Goal: Information Seeking & Learning: Learn about a topic

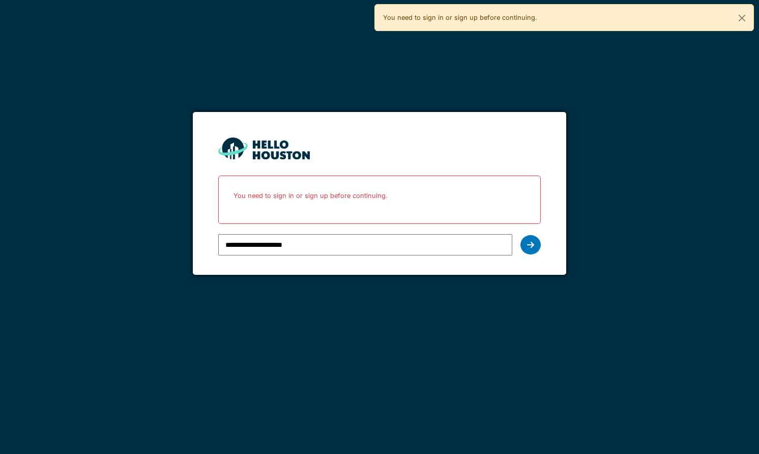
type input "**********"
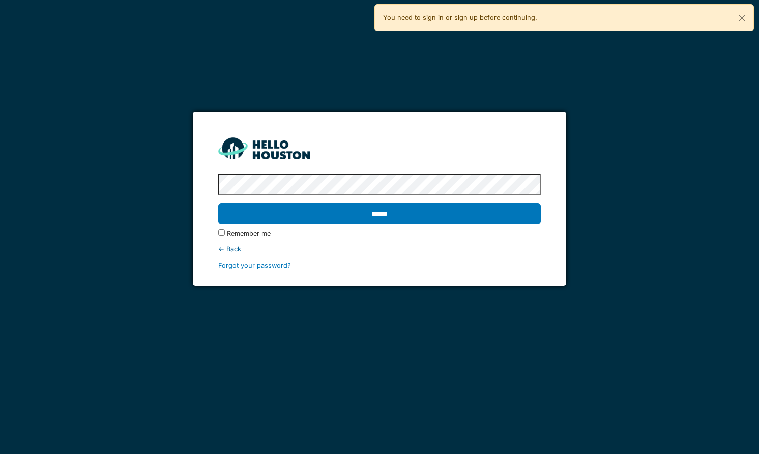
click at [218, 203] on input "******" at bounding box center [379, 213] width 322 height 21
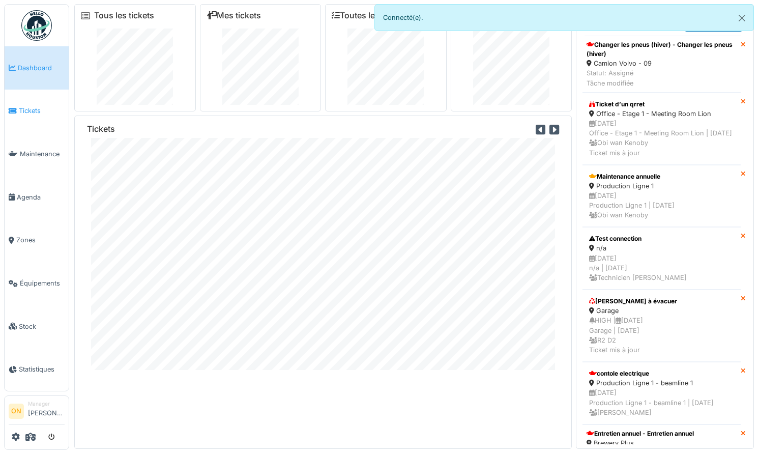
click at [37, 113] on span "Tickets" at bounding box center [42, 111] width 46 height 10
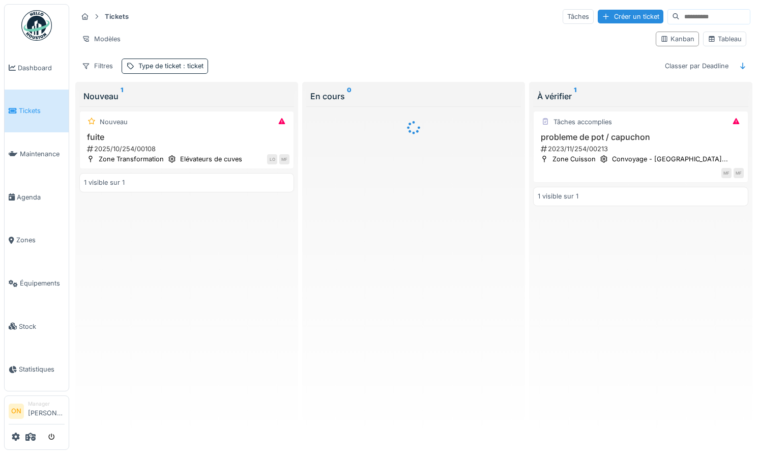
click at [26, 201] on link "Agenda" at bounding box center [37, 196] width 64 height 43
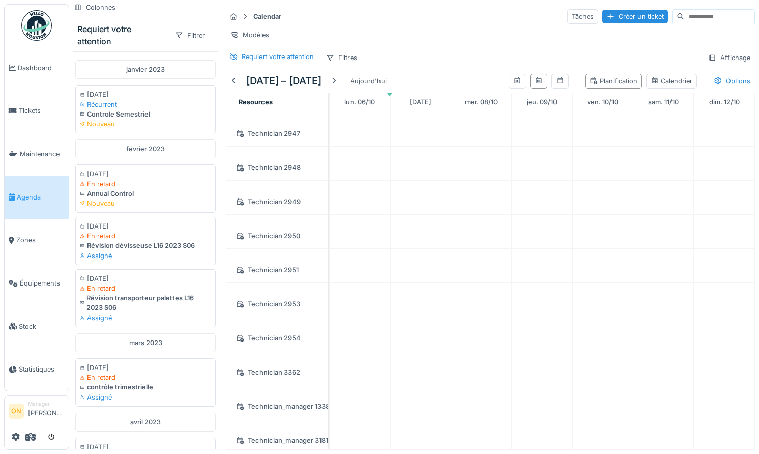
scroll to position [584, 0]
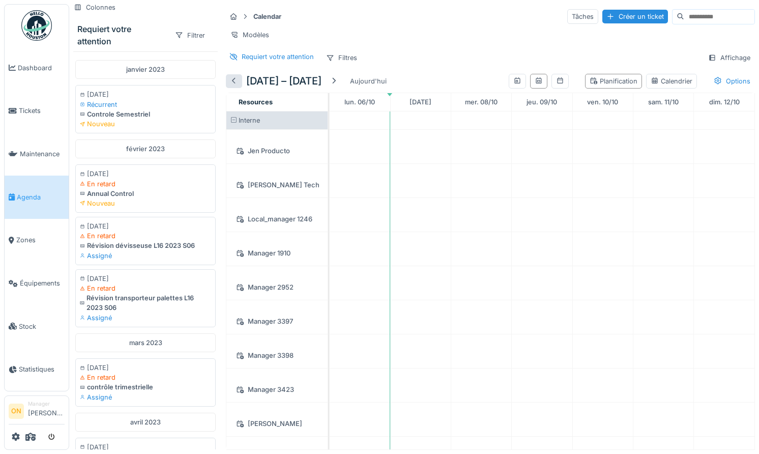
click at [234, 79] on div at bounding box center [234, 81] width 8 height 10
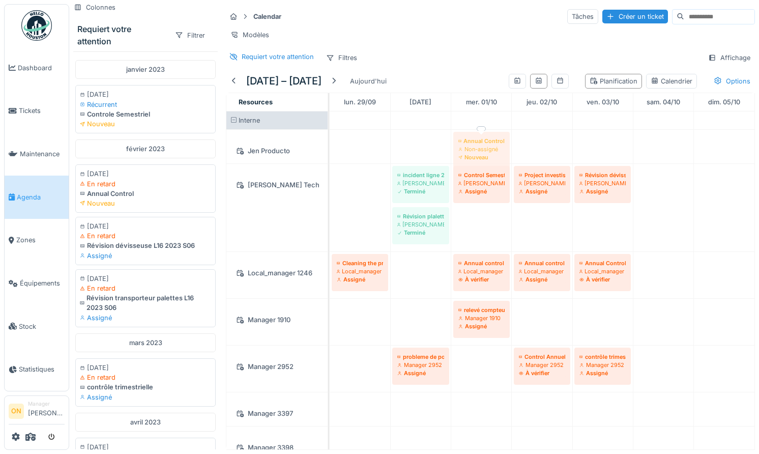
drag, startPoint x: 122, startPoint y: 179, endPoint x: 464, endPoint y: 140, distance: 344.4
click at [464, 140] on div "Colonnes Requiert votre attention Filtrer janvier 2023 10/01/2023 Récurrent Con…" at bounding box center [413, 227] width 689 height 454
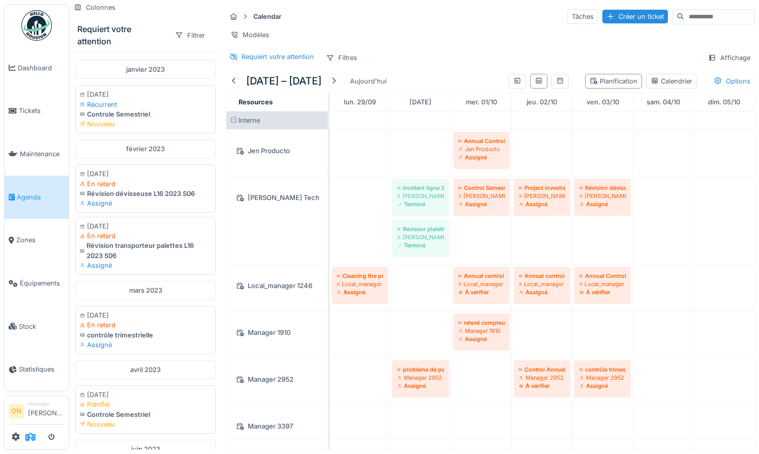
click at [28, 440] on icon at bounding box center [30, 436] width 10 height 8
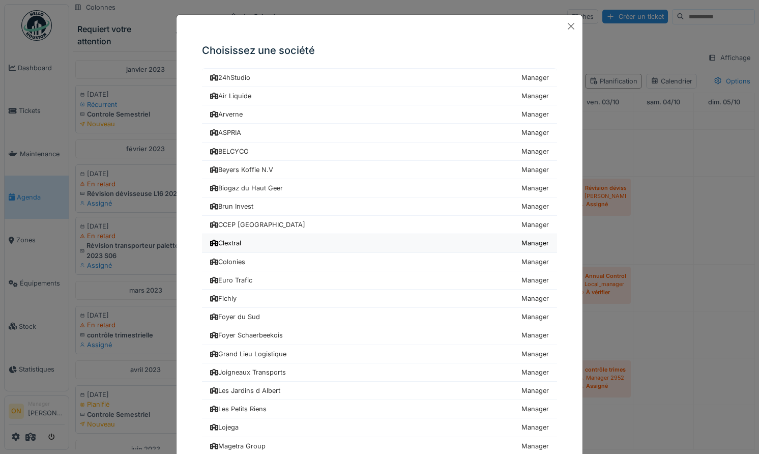
scroll to position [21, 0]
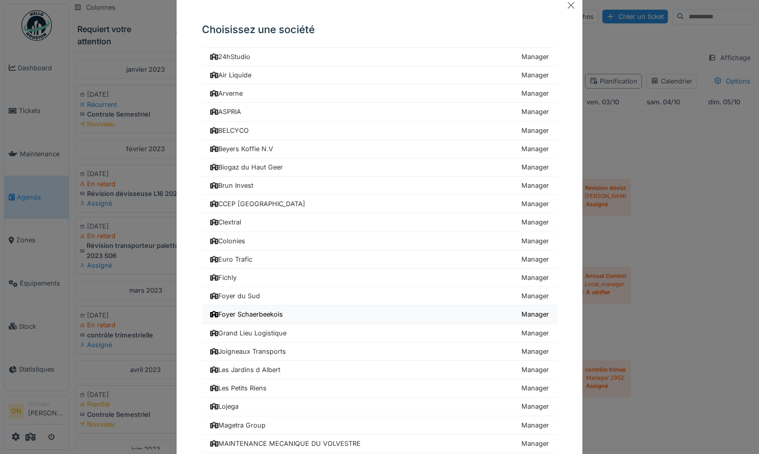
click at [280, 314] on div "Foyer Schaerbeekois" at bounding box center [246, 314] width 73 height 10
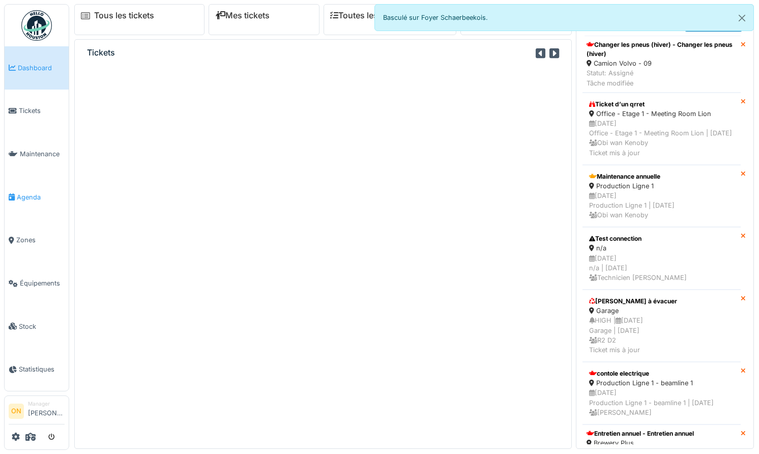
click at [20, 192] on span "Agenda" at bounding box center [41, 197] width 48 height 10
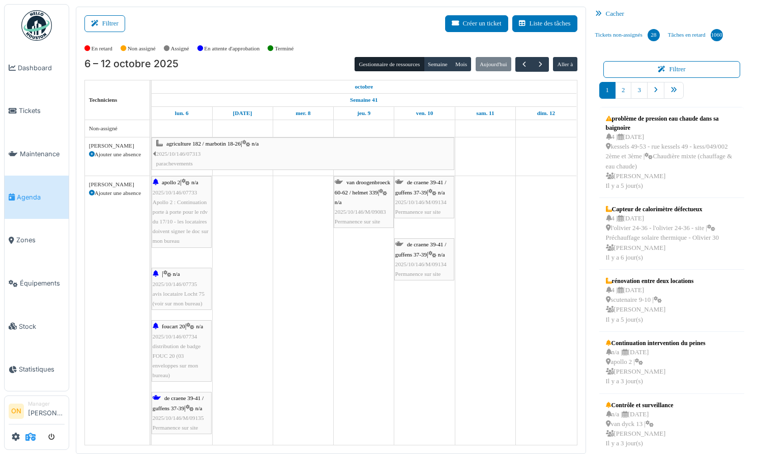
click at [26, 432] on icon at bounding box center [30, 436] width 10 height 8
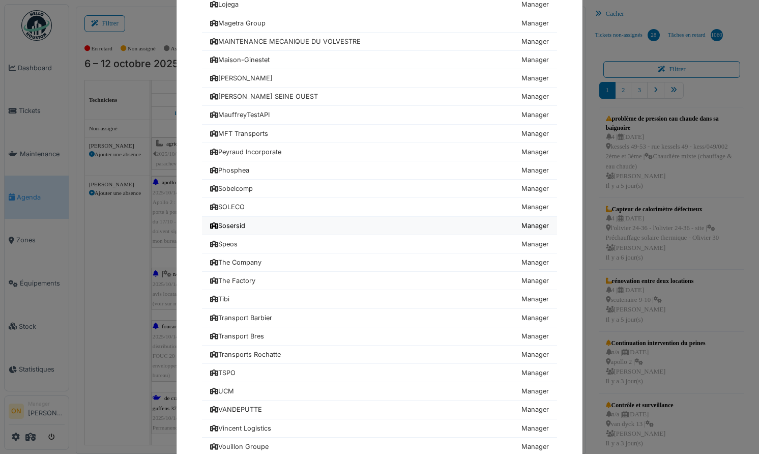
scroll to position [475, 0]
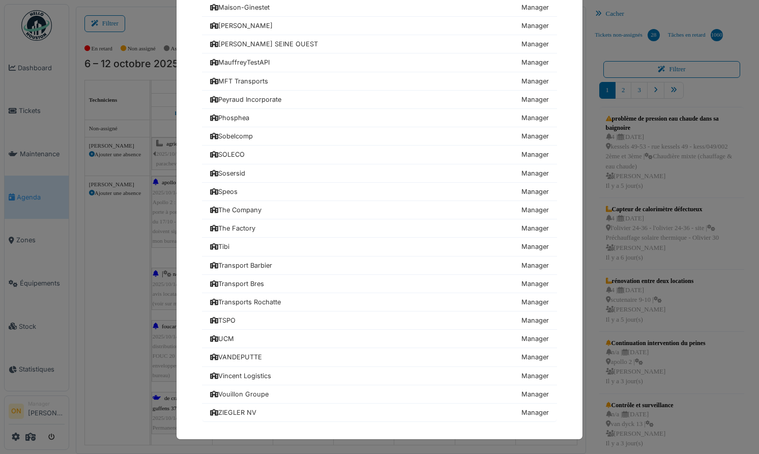
click at [68, 366] on div "Choisissez une société 24hStudio Manager Air Liquide Manager Arverne Manager AS…" at bounding box center [379, 227] width 759 height 454
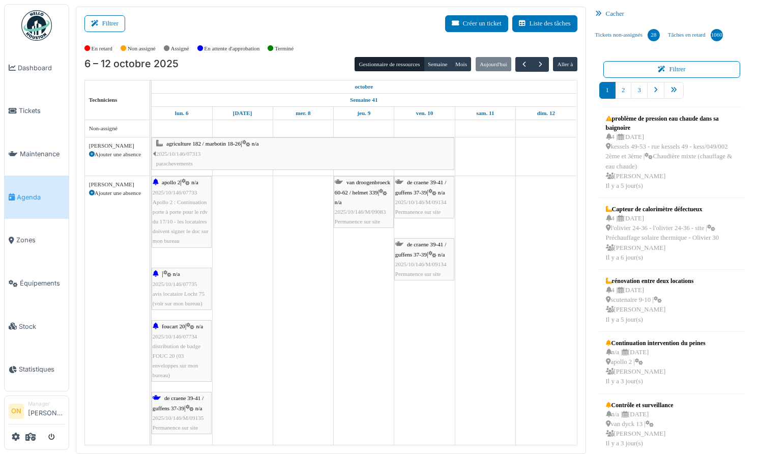
click at [10, 438] on div at bounding box center [37, 436] width 56 height 17
click at [15, 432] on link at bounding box center [16, 436] width 8 height 17
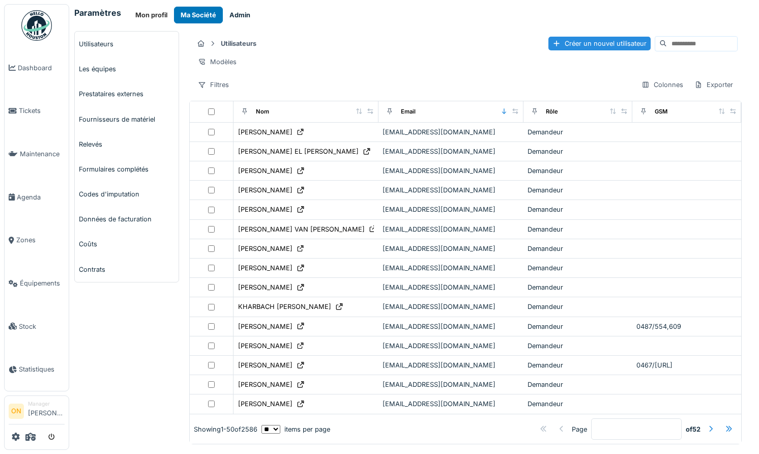
click at [242, 12] on button "Admin" at bounding box center [240, 15] width 34 height 17
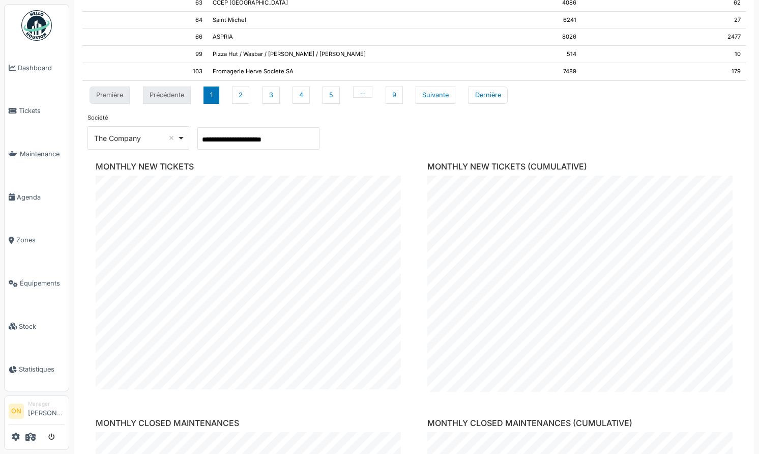
scroll to position [1126, 0]
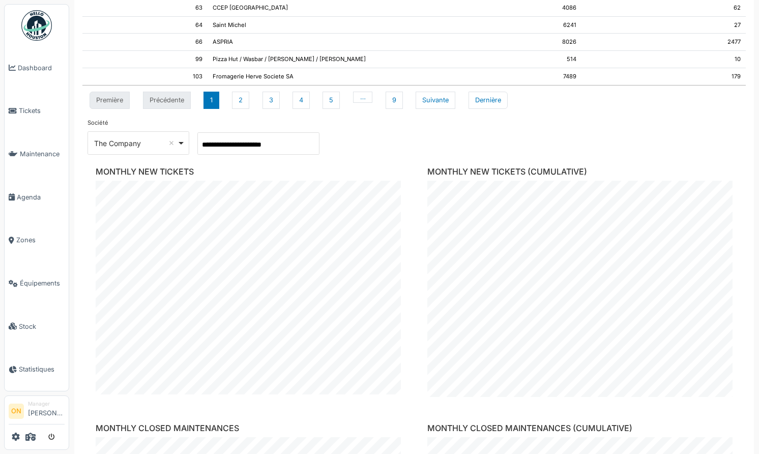
click at [143, 138] on div "The Company Remove item" at bounding box center [135, 143] width 83 height 11
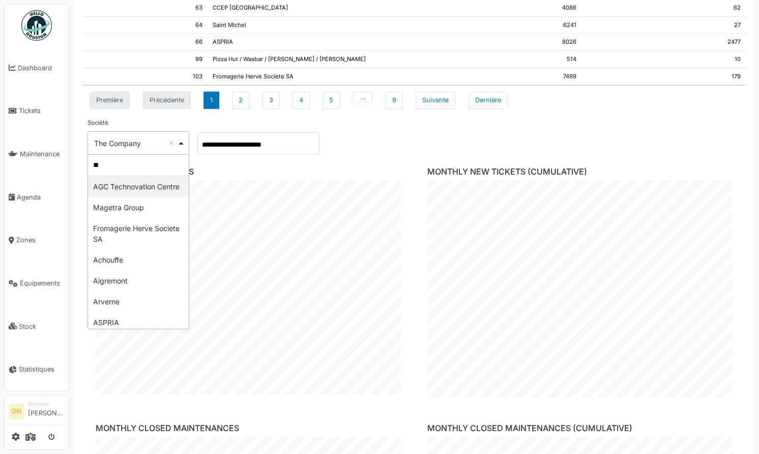
type input "***"
select select "**"
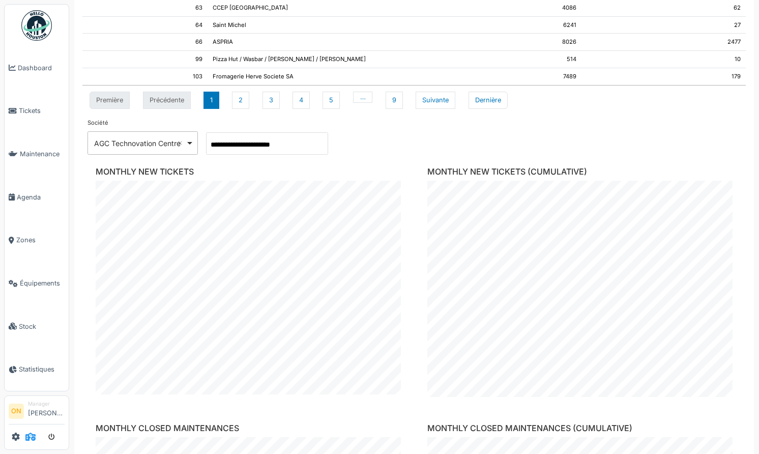
click at [35, 435] on icon at bounding box center [30, 436] width 10 height 8
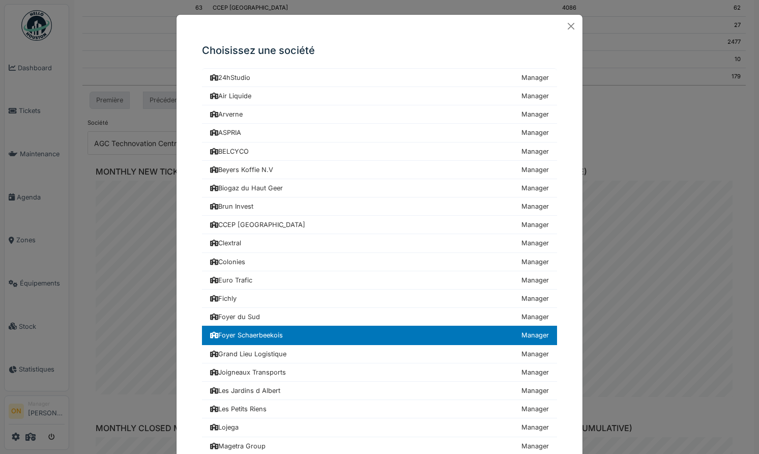
scroll to position [0, 0]
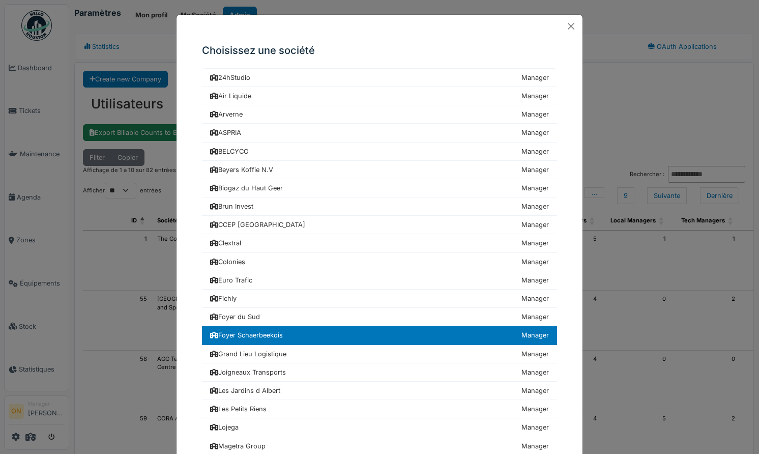
click at [137, 251] on div "Choisissez une société 24hStudio Manager Air Liquide Manager Arverne Manager AS…" at bounding box center [379, 227] width 759 height 454
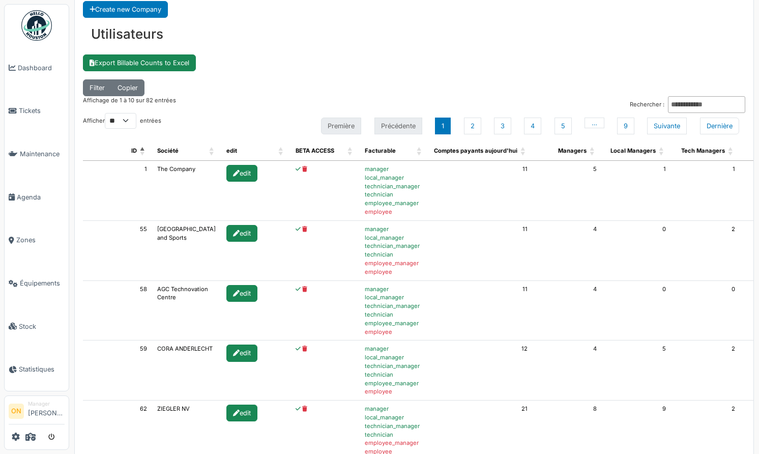
scroll to position [84, 0]
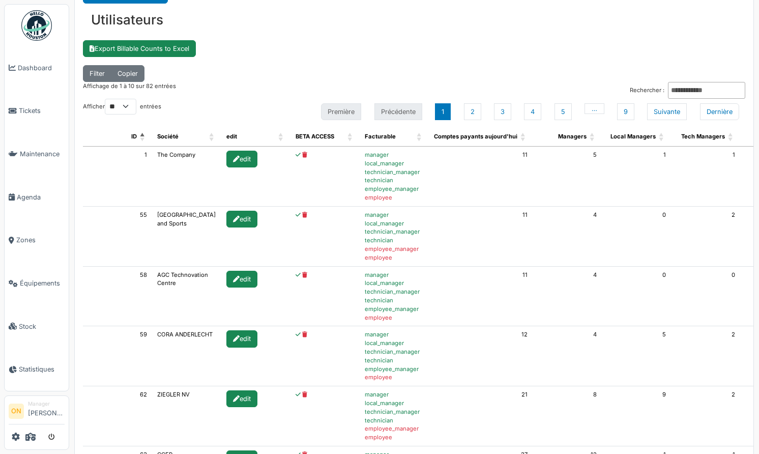
click at [140, 274] on td "58" at bounding box center [117, 296] width 69 height 60
copy td "58"
click at [33, 106] on span "Tickets" at bounding box center [42, 111] width 46 height 10
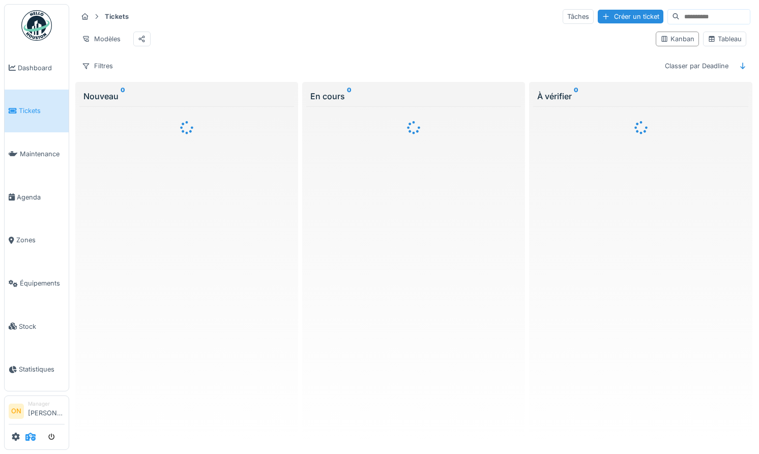
click at [28, 435] on icon at bounding box center [30, 436] width 10 height 8
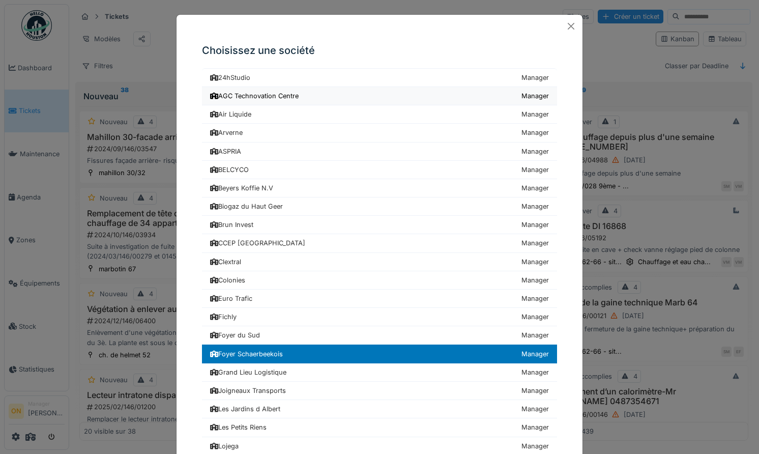
click at [242, 97] on div "AGC Technovation Centre" at bounding box center [254, 96] width 88 height 10
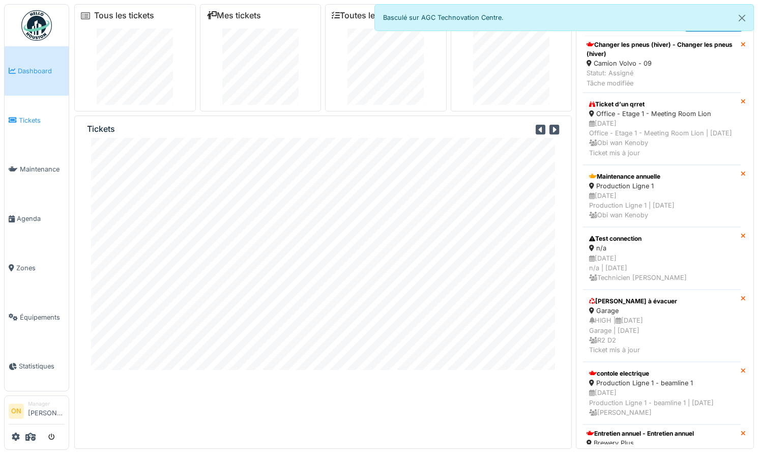
click at [21, 115] on span "Tickets" at bounding box center [42, 120] width 46 height 10
click at [740, 12] on button "Close" at bounding box center [741, 18] width 23 height 27
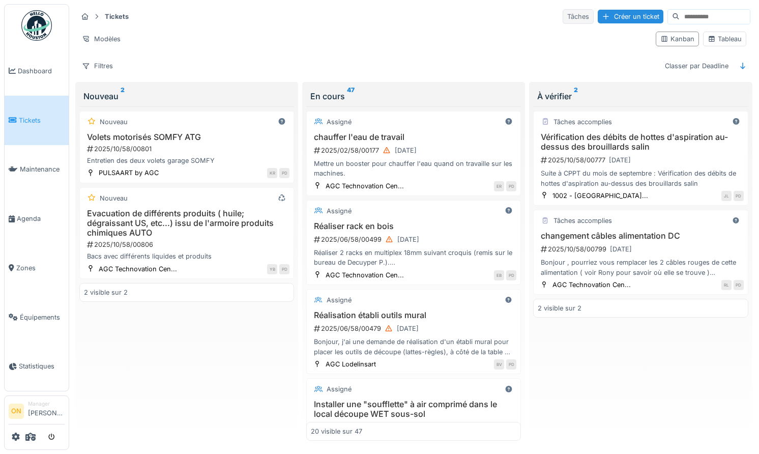
click at [576, 16] on div "Tâches" at bounding box center [577, 16] width 31 height 15
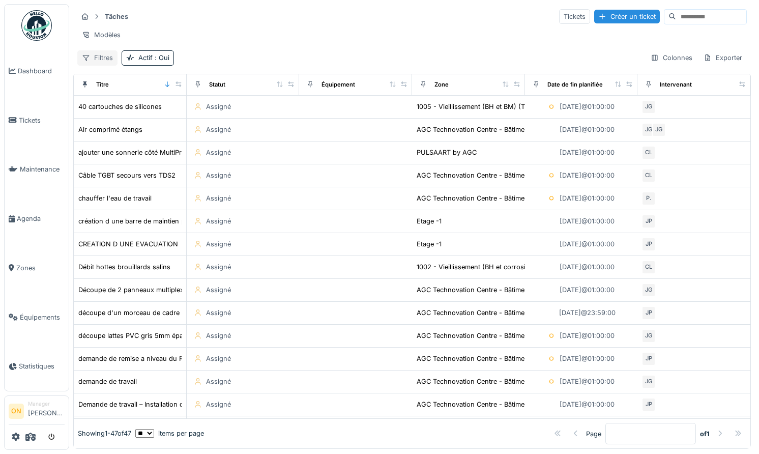
click at [98, 55] on div "Filtres" at bounding box center [97, 57] width 40 height 15
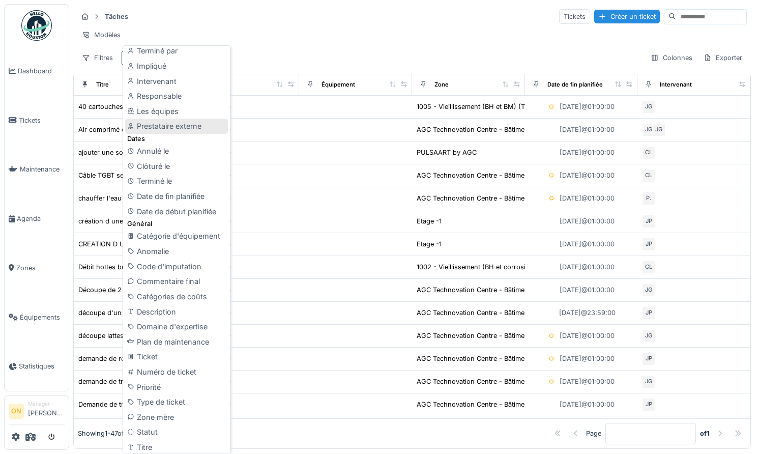
scroll to position [153, 0]
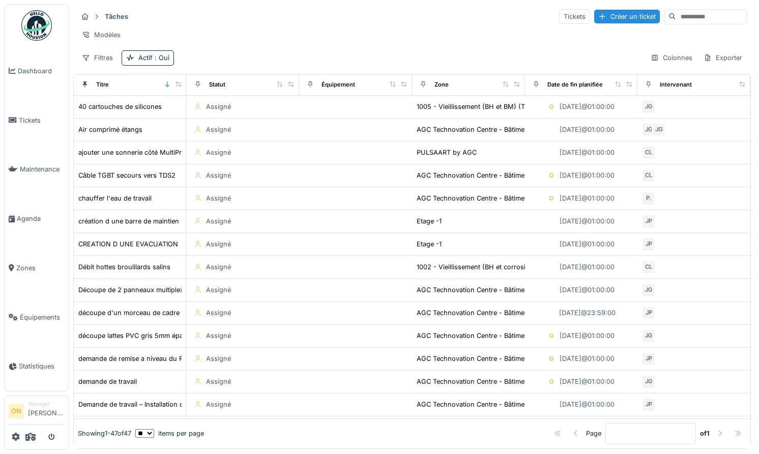
click at [281, 40] on div "Modèles" at bounding box center [411, 34] width 669 height 15
click at [43, 117] on span "Tickets" at bounding box center [42, 120] width 46 height 10
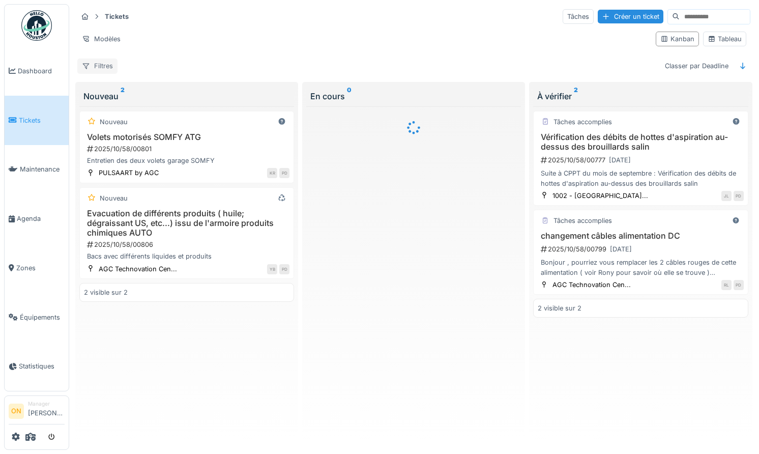
click at [101, 63] on div "Filtres" at bounding box center [97, 65] width 40 height 15
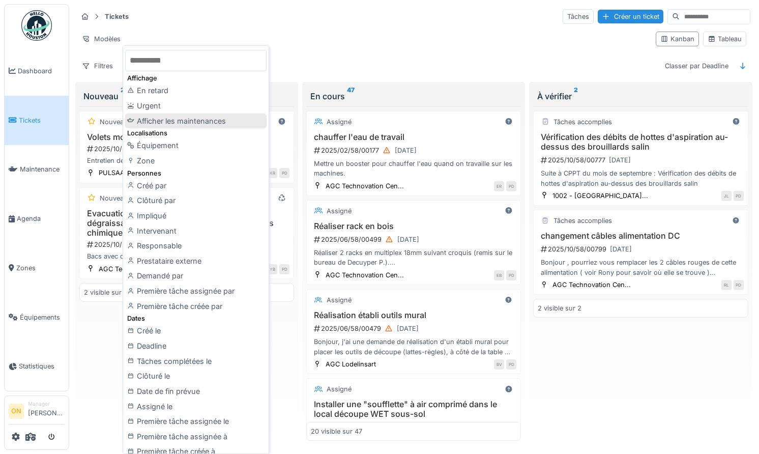
click at [169, 117] on div "Afficher les maintenances" at bounding box center [195, 120] width 141 height 15
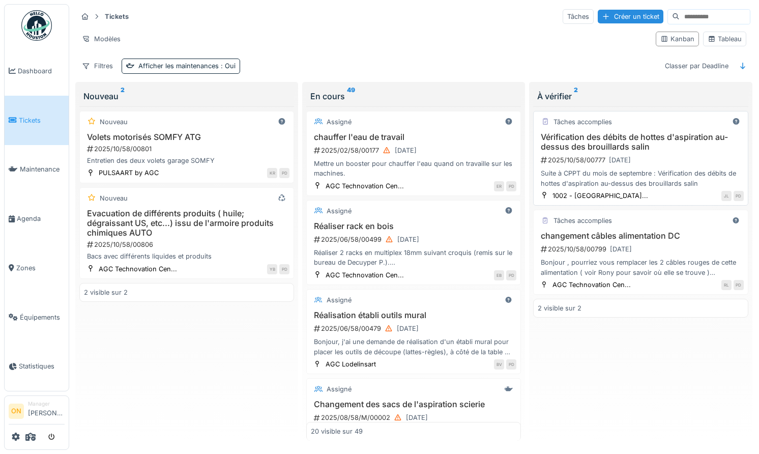
click at [572, 151] on h3 "Vérification des débits de hottes d'aspiration au-dessus des brouillards salin" at bounding box center [639, 141] width 205 height 19
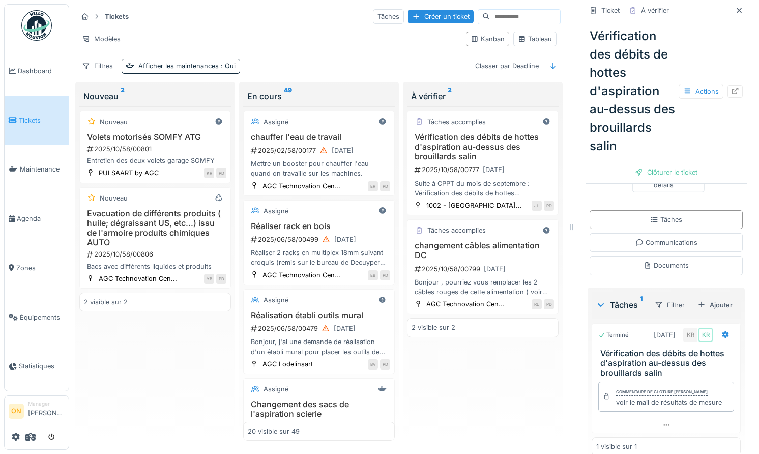
scroll to position [193, 0]
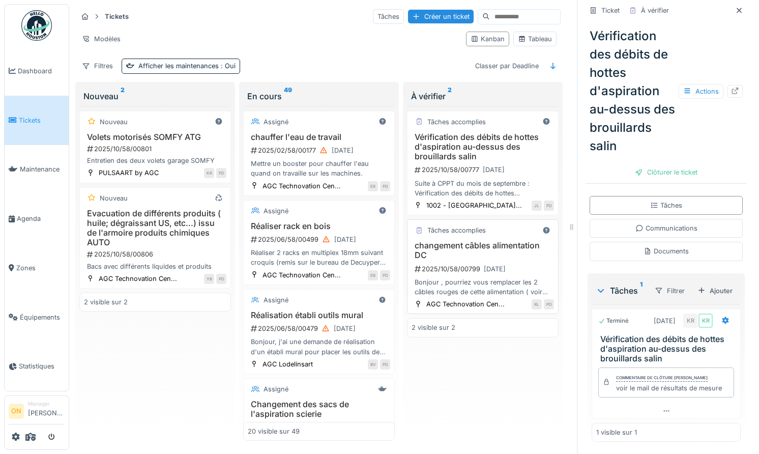
click at [441, 260] on h3 "changement câbles alimentation DC" at bounding box center [482, 249] width 142 height 19
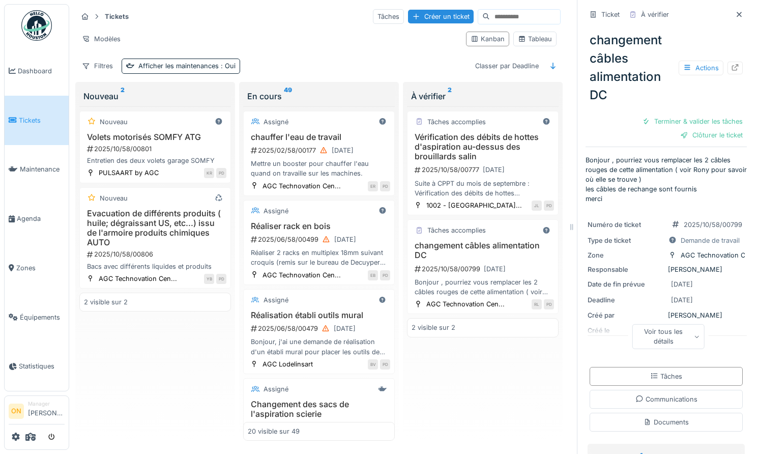
scroll to position [193, 0]
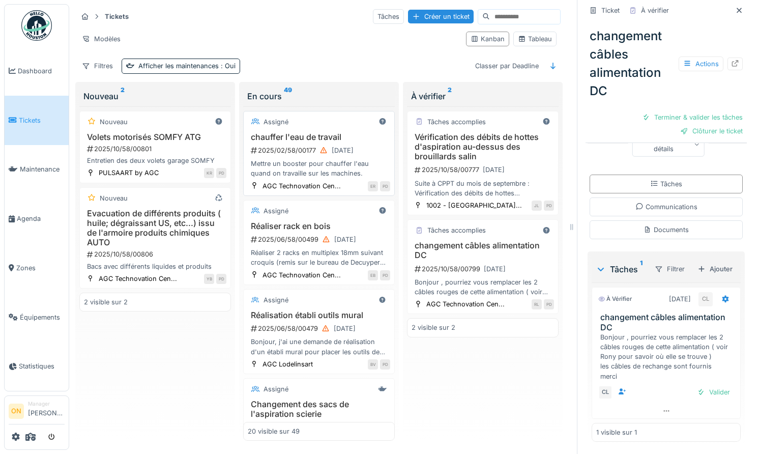
click at [325, 158] on div "chauffer l'eau de travail 2025/02/58/00177 15/04/2025 Mettre un booster pour ch…" at bounding box center [319, 155] width 142 height 46
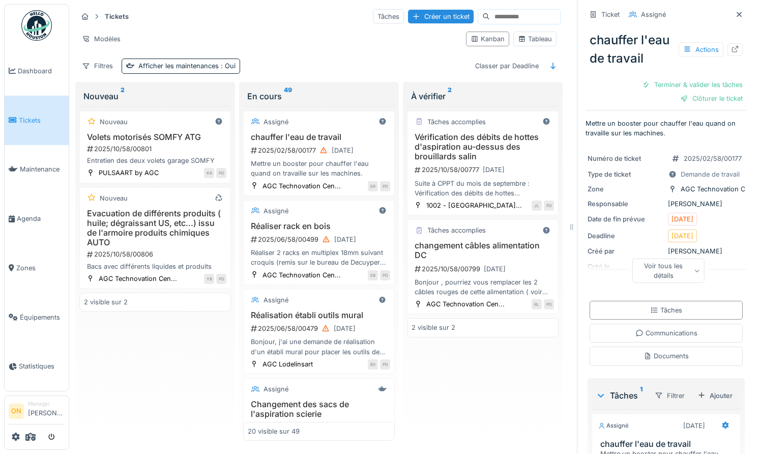
scroll to position [88, 0]
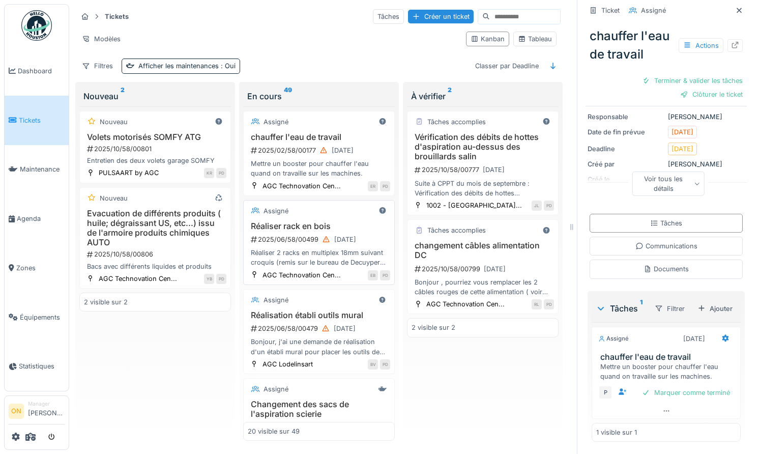
click at [275, 245] on div "2025/06/58/00499 27/06/2025" at bounding box center [320, 239] width 140 height 13
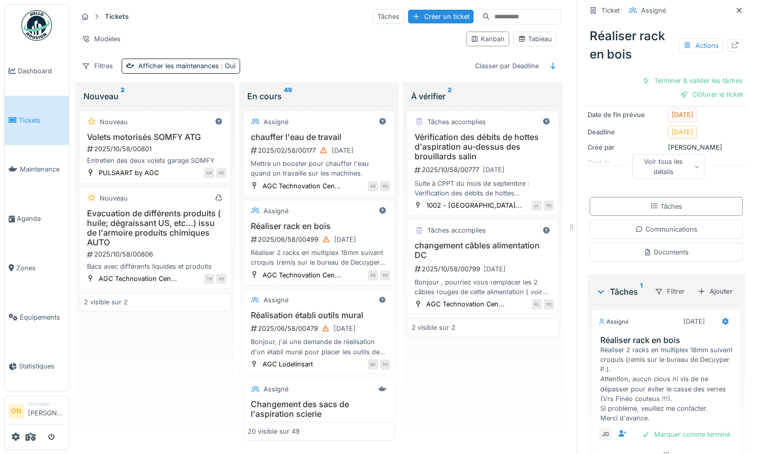
scroll to position [186, 0]
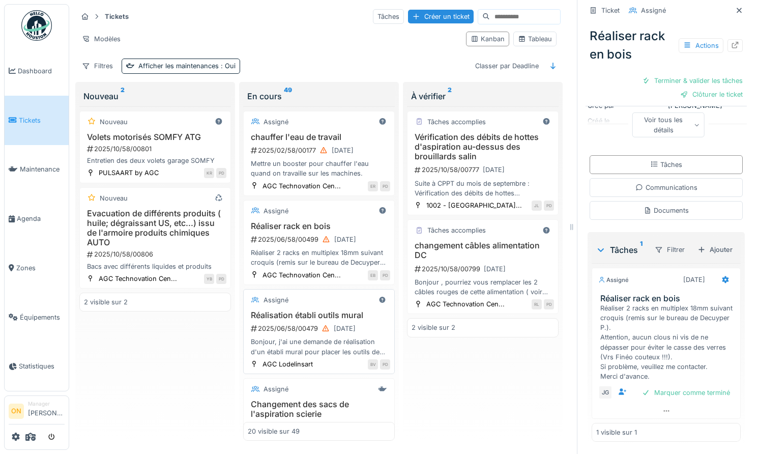
click at [300, 321] on div "Réalisation établi outils mural 2025/06/58/00479 15/08/2025 Bonjour, j'ai une d…" at bounding box center [319, 333] width 142 height 46
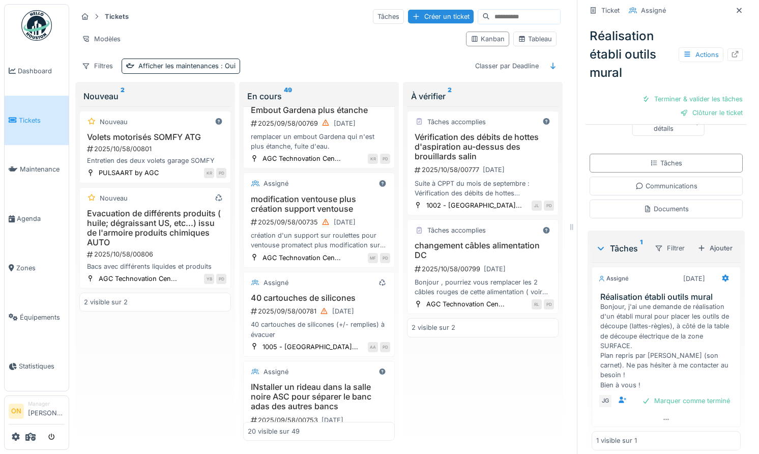
scroll to position [1642, 0]
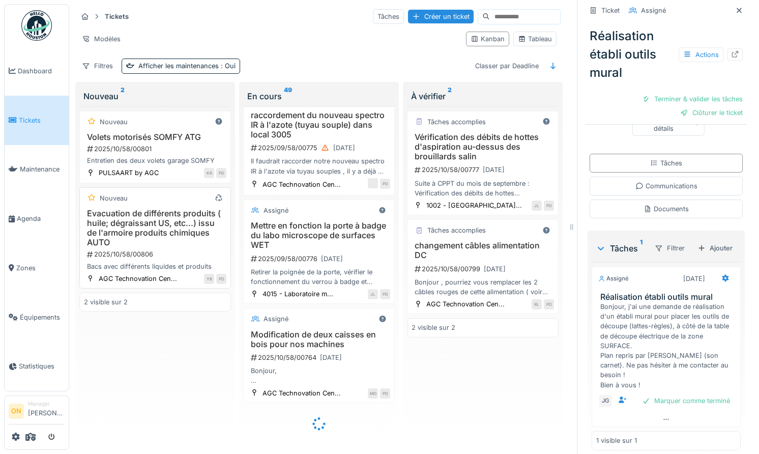
click at [134, 225] on h3 "Evacuation de différents produits ( huile; dégraissant US, etc...) issu de l'ar…" at bounding box center [155, 227] width 142 height 39
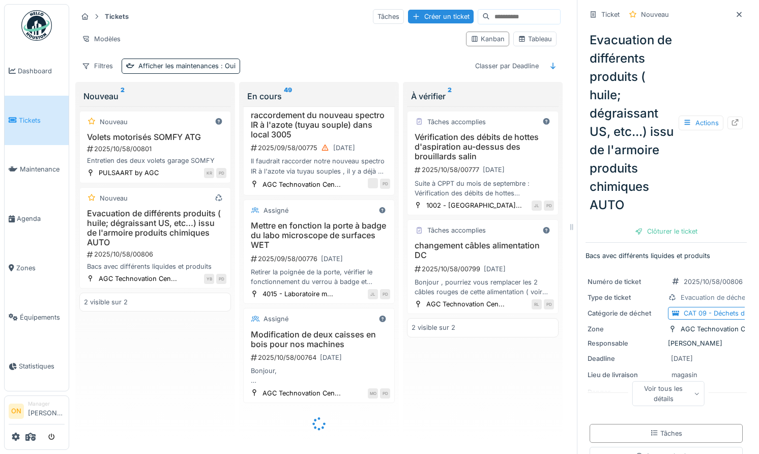
scroll to position [166, 0]
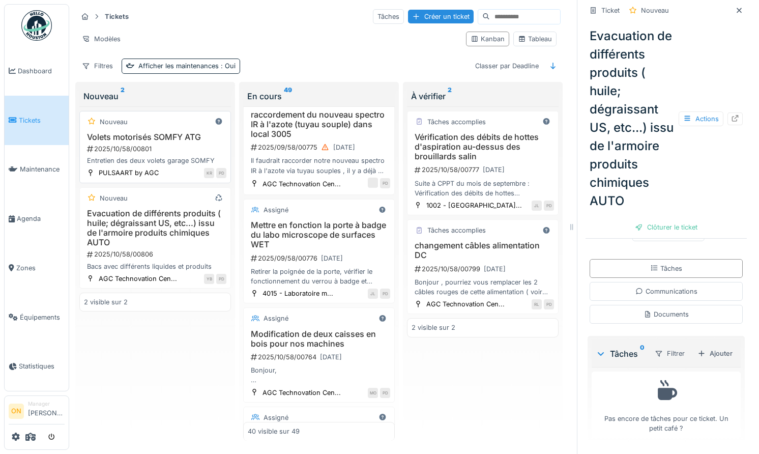
click at [155, 134] on h3 "Volets motorisés SOMFY ATG" at bounding box center [155, 137] width 142 height 10
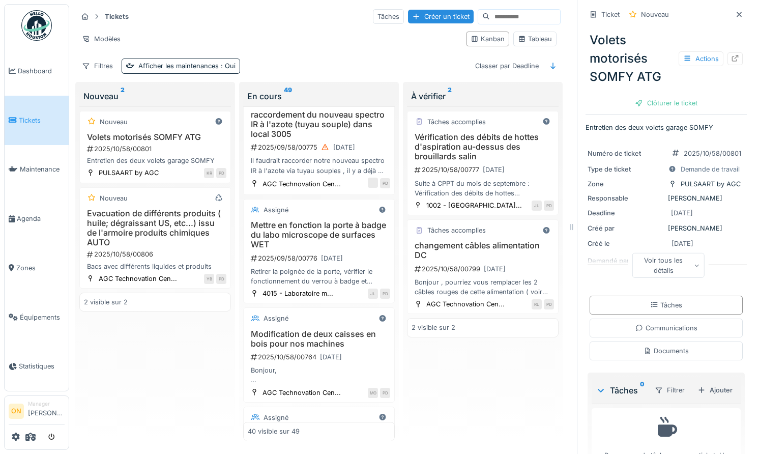
scroll to position [38, 0]
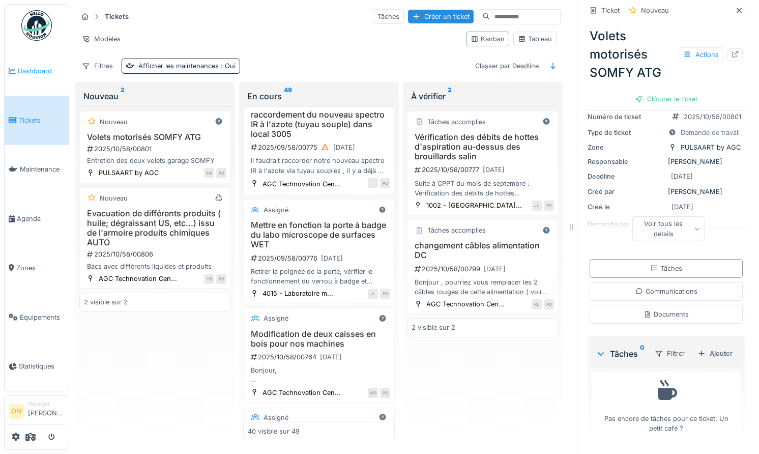
click at [30, 73] on span "Dashboard" at bounding box center [41, 71] width 47 height 10
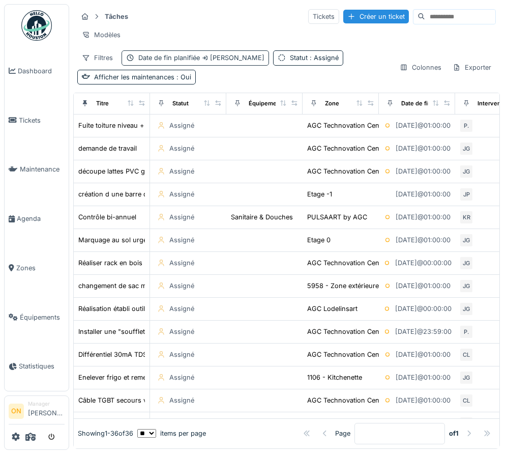
click at [233, 60] on span "[PERSON_NAME]" at bounding box center [232, 58] width 65 height 8
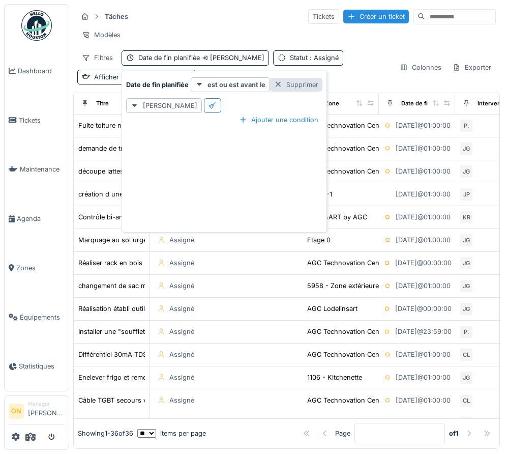
click at [289, 81] on div "Supprimer" at bounding box center [296, 85] width 52 height 14
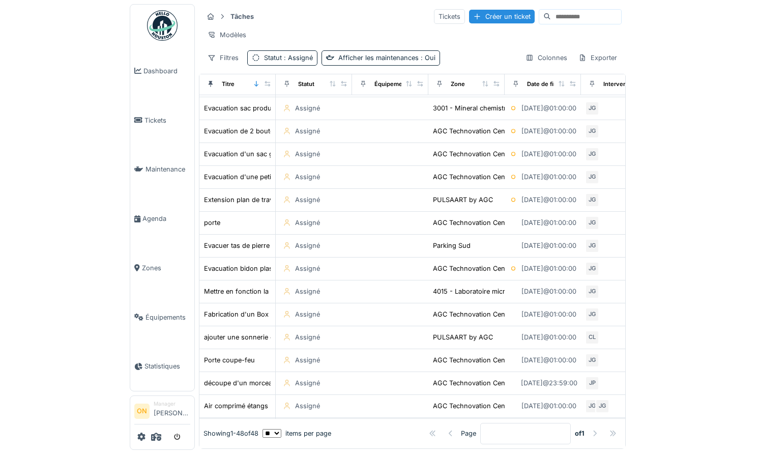
scroll to position [775, 0]
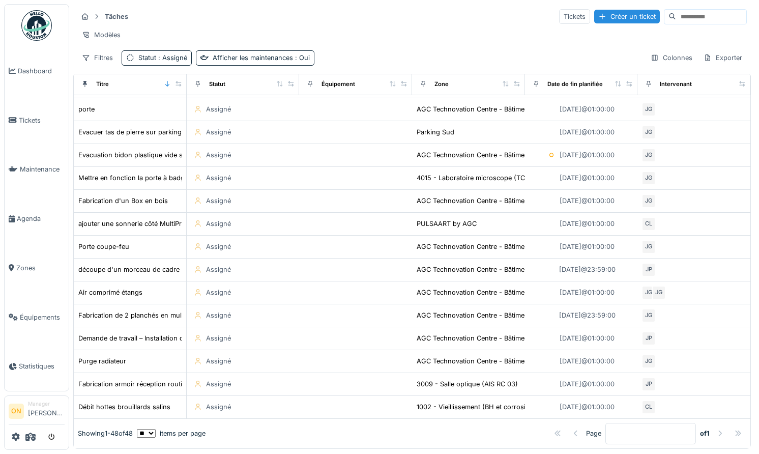
click at [376, 14] on div "Tâches Tickets Créer un ticket" at bounding box center [411, 16] width 669 height 17
click at [155, 55] on div "Statut : Assigné" at bounding box center [162, 58] width 49 height 10
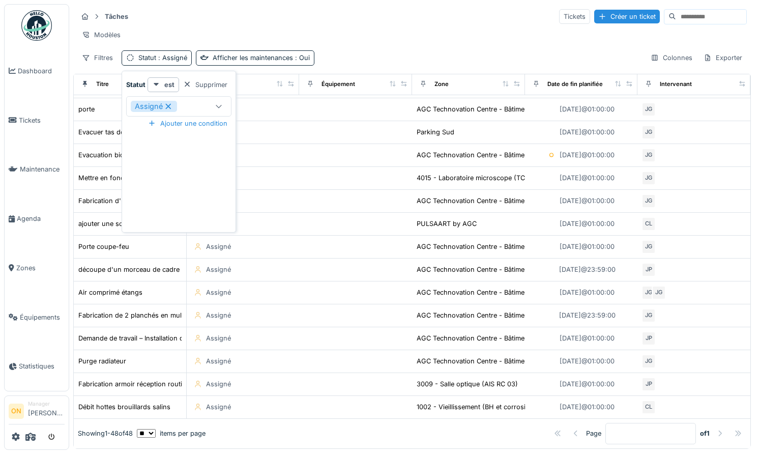
click at [204, 105] on div "Assigné" at bounding box center [170, 106] width 78 height 11
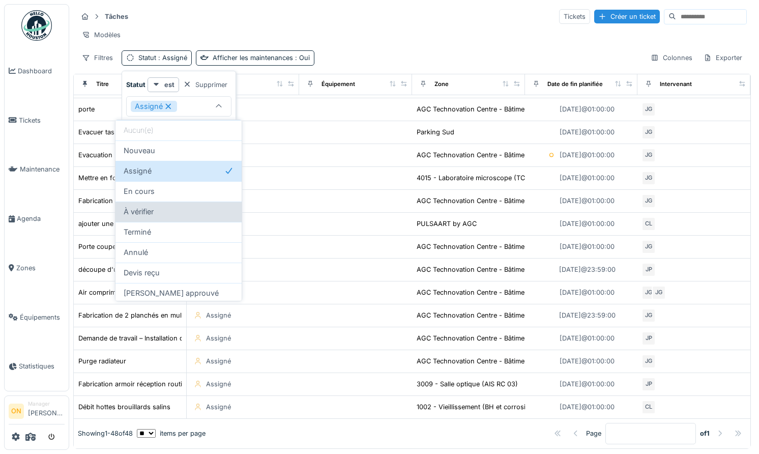
click at [183, 214] on div "À vérifier" at bounding box center [179, 211] width 110 height 11
type input "**********"
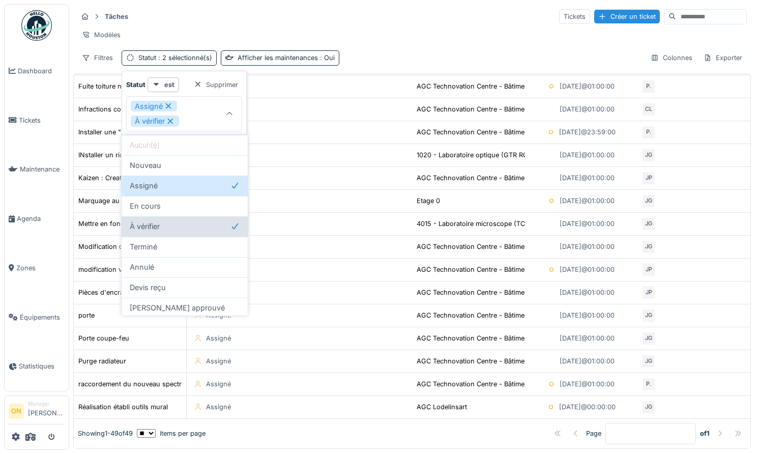
scroll to position [0, 0]
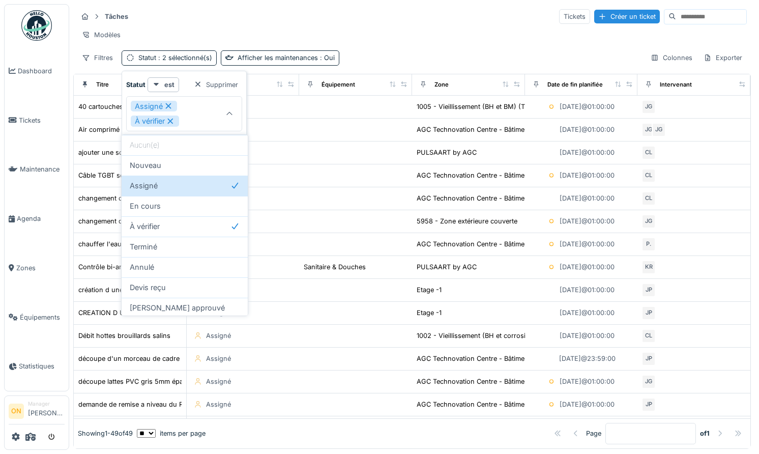
click at [260, 22] on div "Tâches Tickets Créer un ticket" at bounding box center [411, 16] width 669 height 17
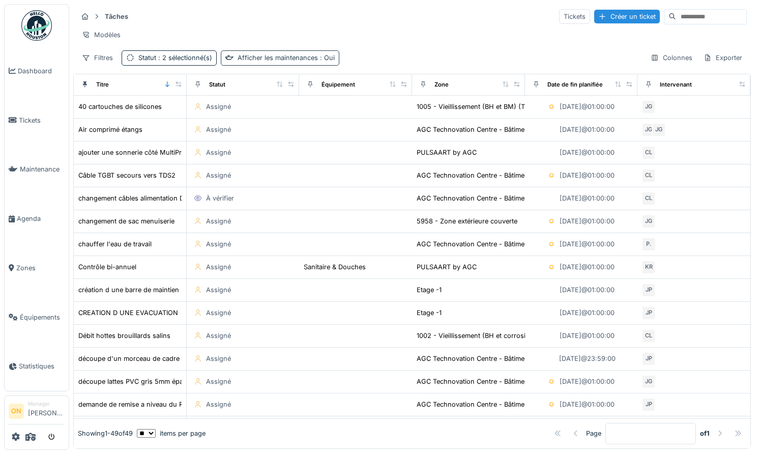
click at [262, 60] on div "Afficher les maintenances : Oui" at bounding box center [285, 58] width 97 height 10
click at [281, 101] on div "Afficher les maintenances" at bounding box center [286, 104] width 98 height 12
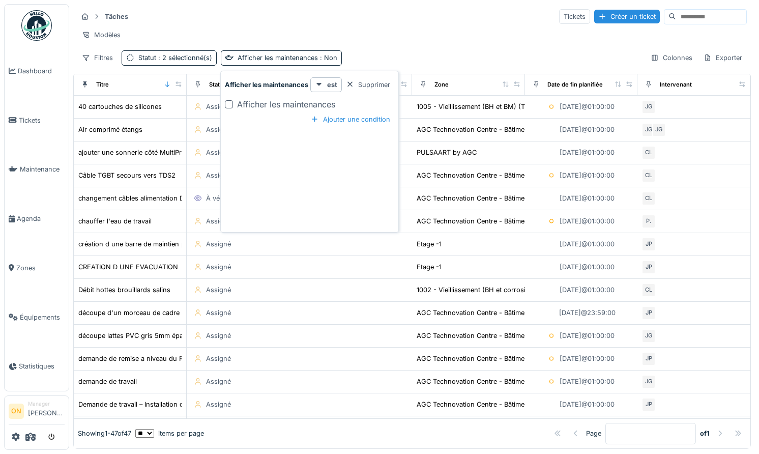
click at [255, 14] on div "Tâches Tickets Créer un ticket" at bounding box center [411, 16] width 669 height 17
click at [162, 55] on span ": 2 sélectionné(s)" at bounding box center [184, 58] width 56 height 8
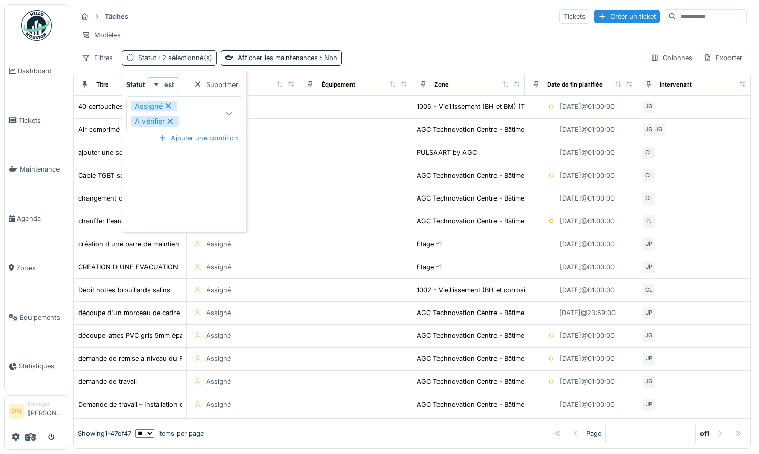
click at [162, 55] on span ": 2 sélectionné(s)" at bounding box center [184, 58] width 56 height 8
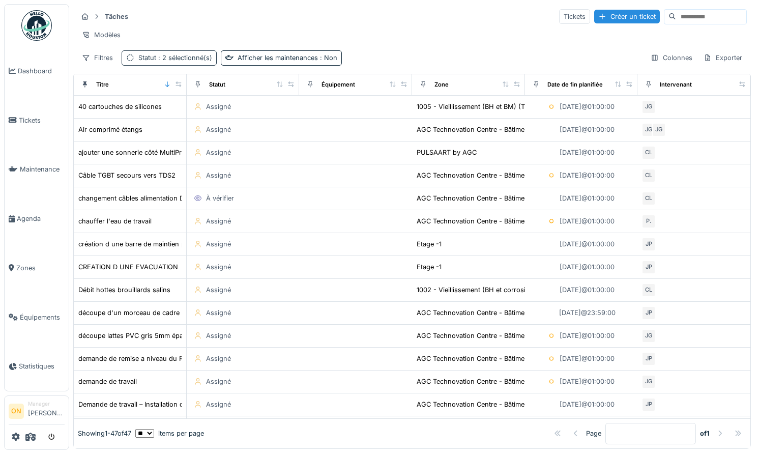
drag, startPoint x: 198, startPoint y: 38, endPoint x: 126, endPoint y: 60, distance: 75.4
click at [194, 40] on div "Modèles" at bounding box center [411, 34] width 669 height 15
click at [42, 74] on span "Dashboard" at bounding box center [41, 71] width 47 height 10
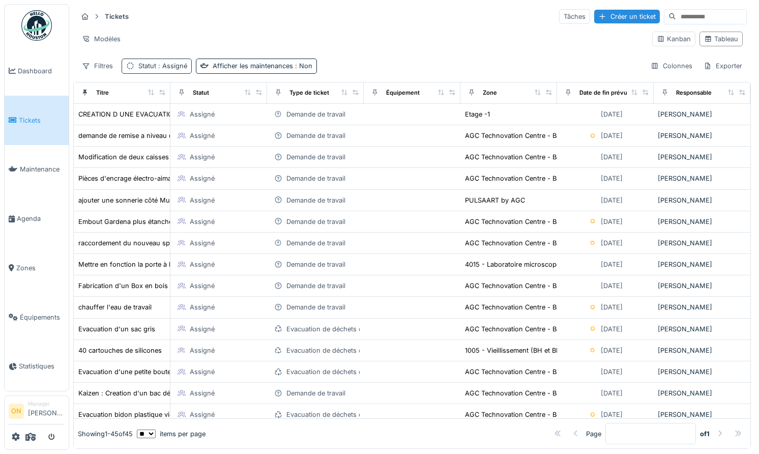
click at [155, 70] on div "Statut : Assigné" at bounding box center [162, 66] width 49 height 10
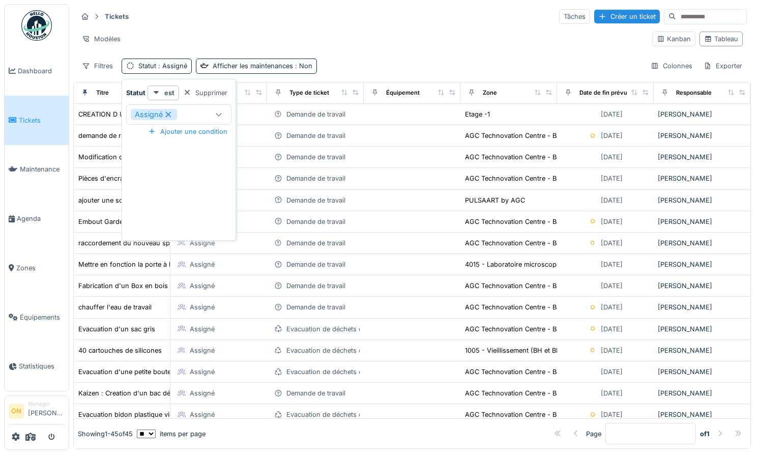
click at [205, 111] on div "Assigné" at bounding box center [170, 114] width 78 height 11
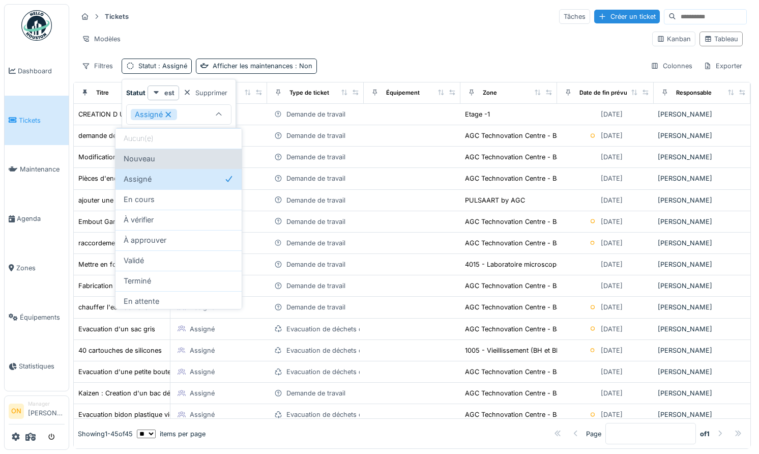
click at [148, 158] on span "Nouveau" at bounding box center [140, 158] width 32 height 11
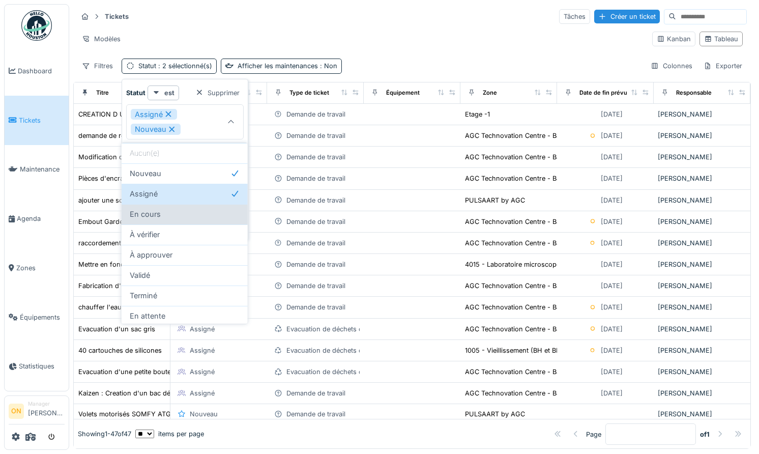
click at [150, 209] on span "En cours" at bounding box center [145, 213] width 31 height 11
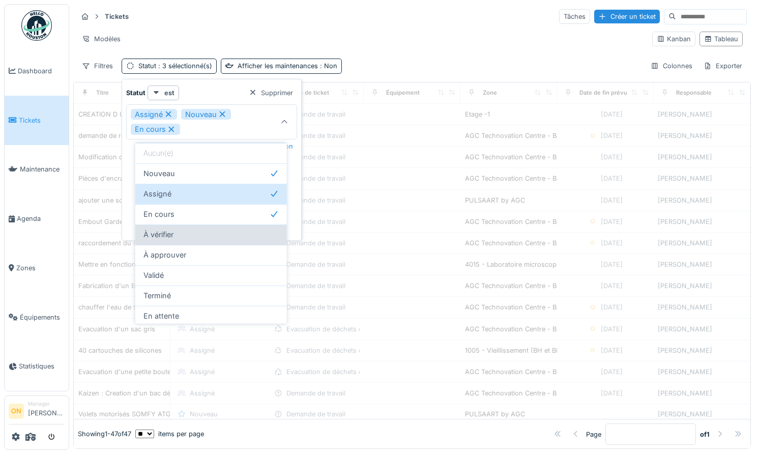
click at [152, 230] on span "À vérifier" at bounding box center [158, 234] width 30 height 11
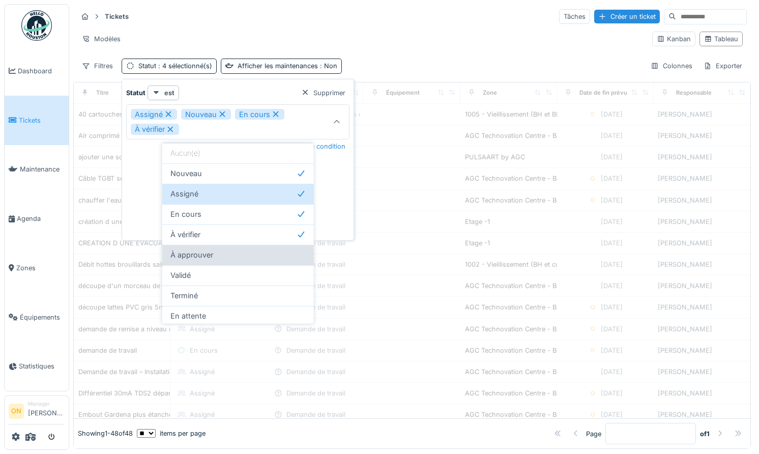
click at [182, 252] on span "À approuver" at bounding box center [191, 254] width 43 height 11
type input "**********"
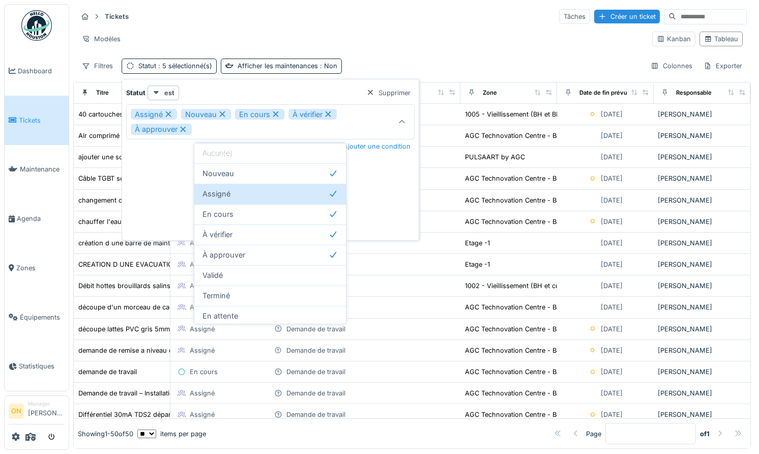
click at [174, 28] on div "Modèles Kanban Tableau" at bounding box center [411, 38] width 669 height 23
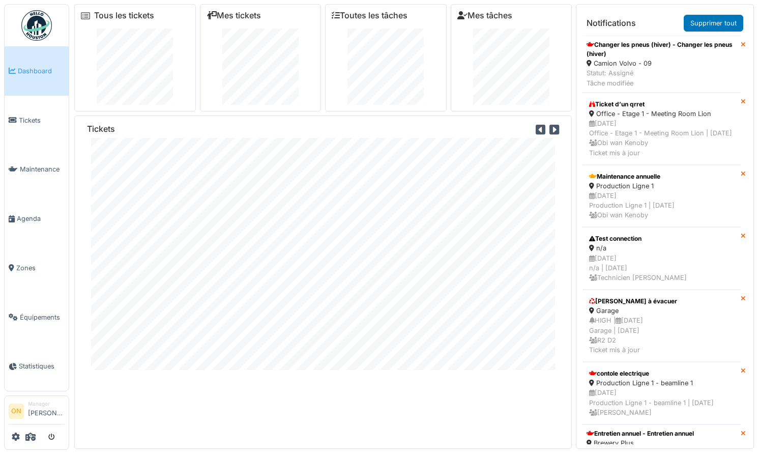
click at [372, 132] on div "Tickets" at bounding box center [323, 131] width 472 height 14
click at [22, 115] on span "Tickets" at bounding box center [42, 120] width 46 height 10
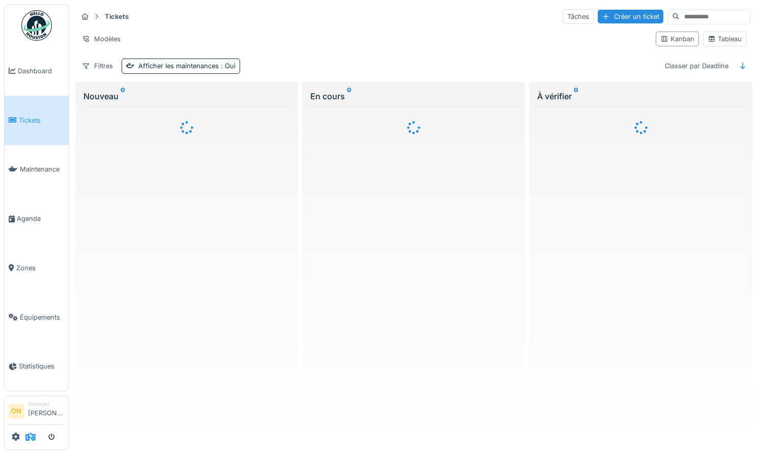
click at [26, 435] on icon at bounding box center [30, 436] width 10 height 8
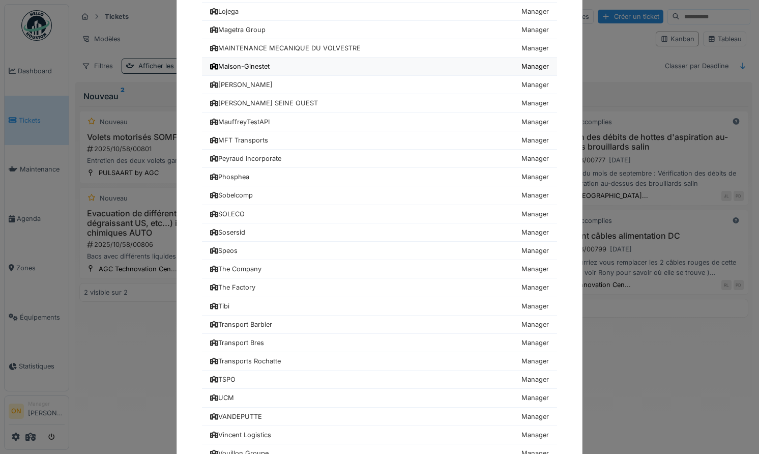
scroll to position [494, 0]
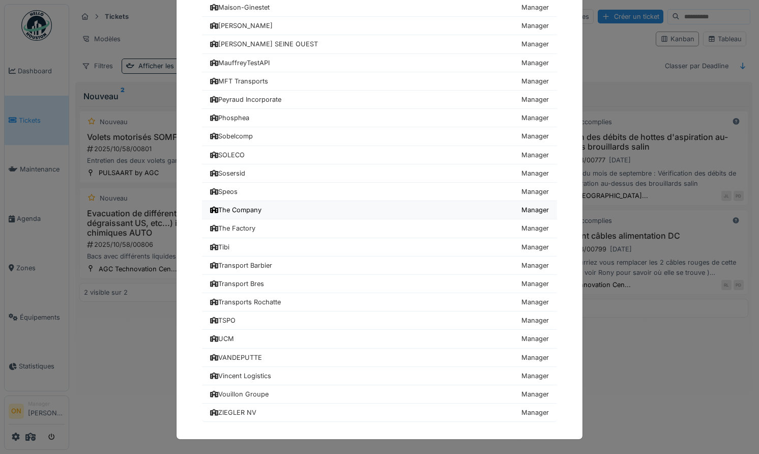
click at [263, 210] on link "The Company Manager" at bounding box center [379, 210] width 355 height 18
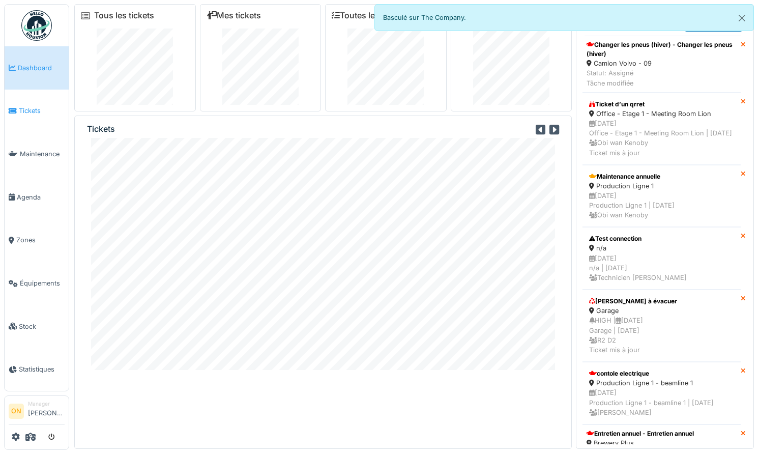
click at [33, 106] on span "Tickets" at bounding box center [42, 111] width 46 height 10
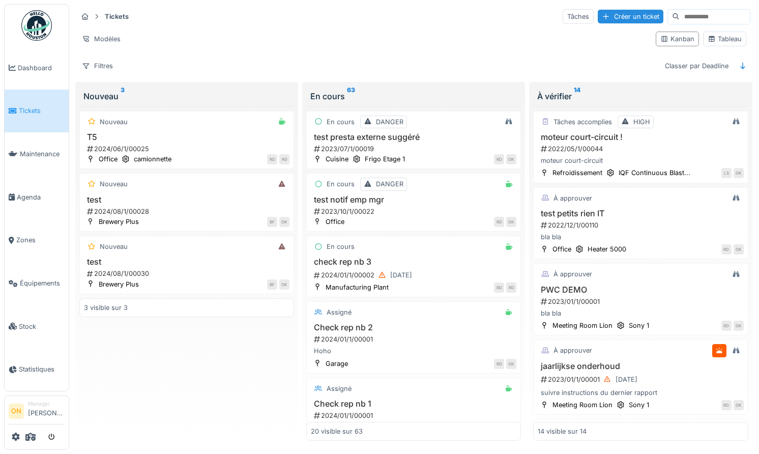
click at [564, 141] on h3 "moteur court-circuit !" at bounding box center [639, 137] width 205 height 10
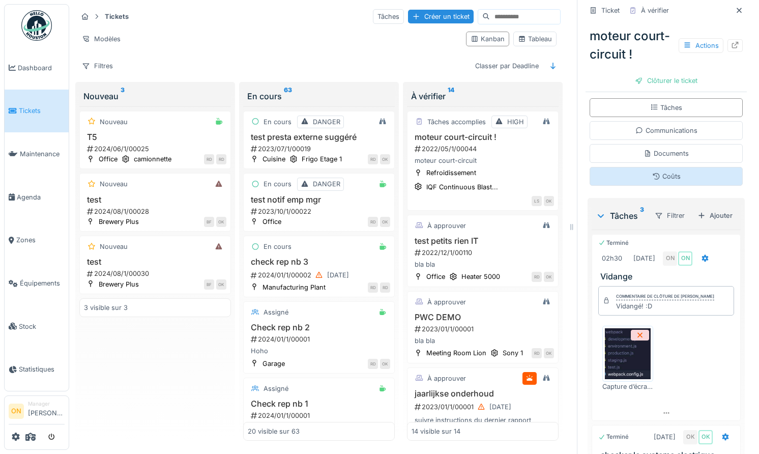
click at [663, 184] on div "Coûts" at bounding box center [665, 176] width 153 height 19
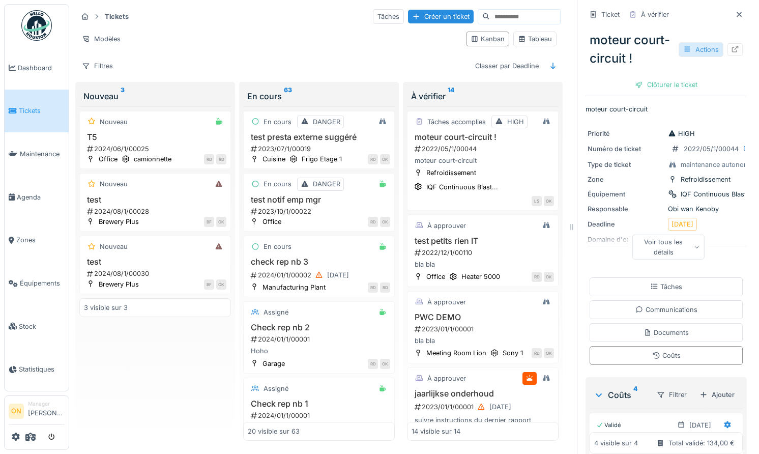
click at [707, 46] on div "Actions" at bounding box center [700, 49] width 45 height 15
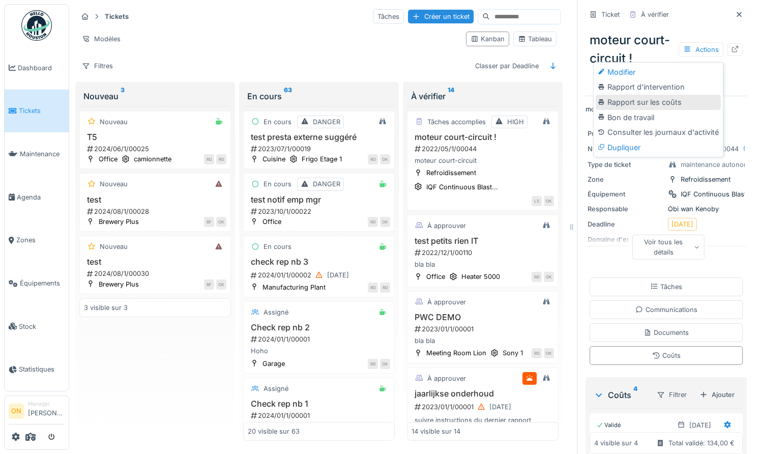
click at [655, 102] on div "Rapport sur les coûts" at bounding box center [657, 102] width 125 height 15
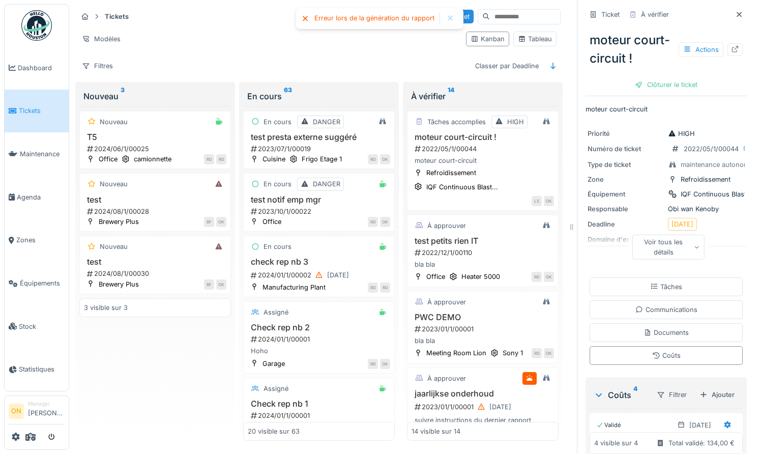
click at [270, 49] on div "Modèles Kanban Tableau" at bounding box center [318, 38] width 483 height 23
click at [697, 51] on div "Actions" at bounding box center [700, 49] width 45 height 15
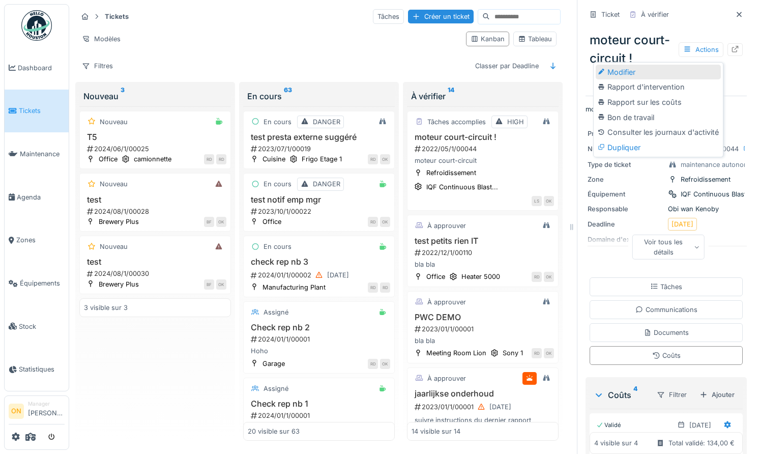
click at [685, 77] on div "Modifier" at bounding box center [657, 72] width 125 height 15
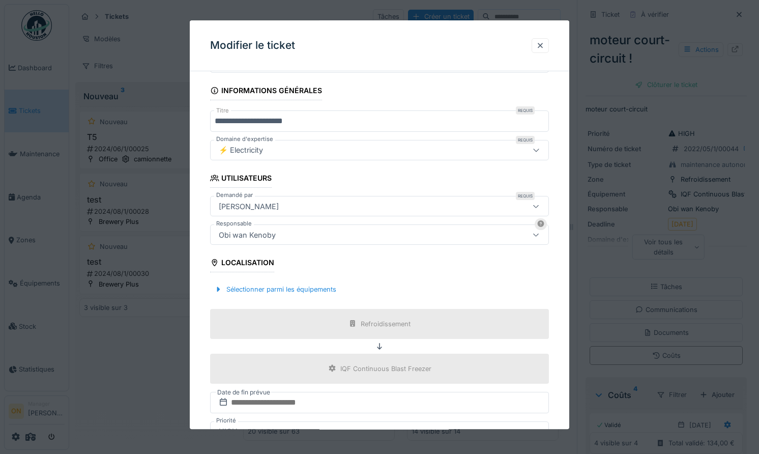
scroll to position [58, 0]
click at [399, 227] on div "Obi wan Kenoby" at bounding box center [379, 233] width 339 height 20
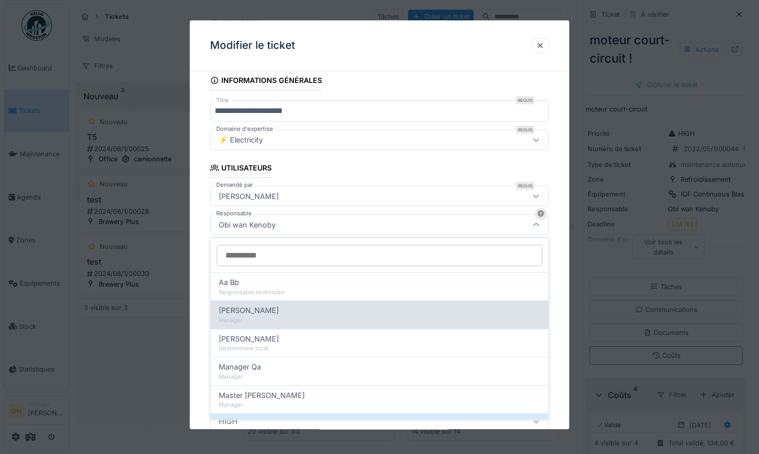
click at [286, 323] on div "Manager" at bounding box center [379, 320] width 321 height 9
type input "*****"
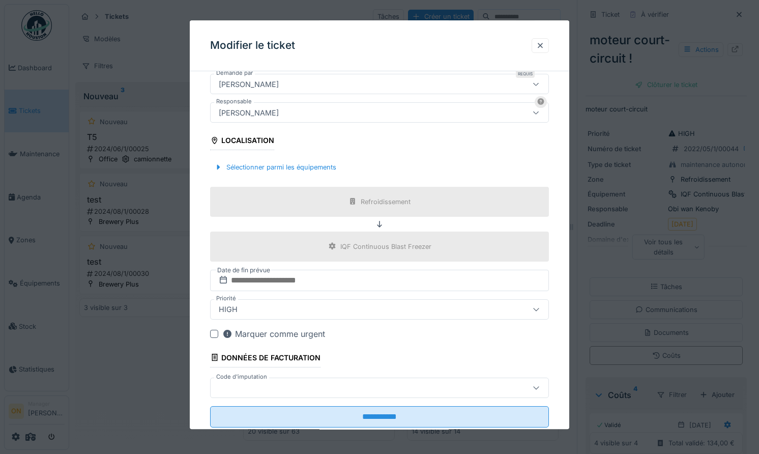
scroll to position [205, 0]
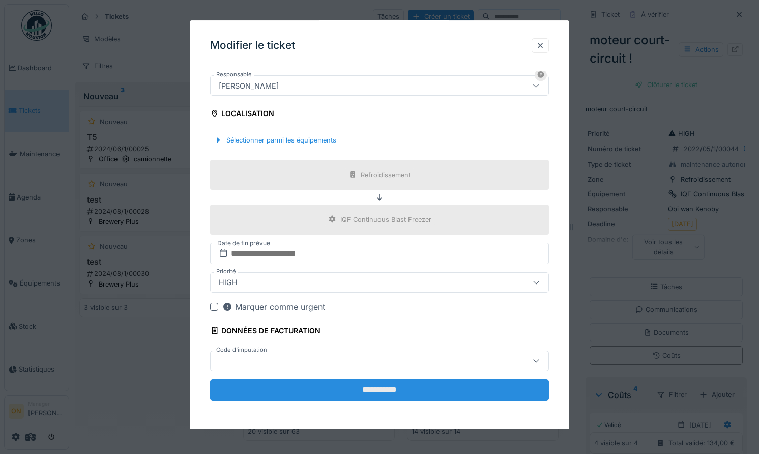
click at [300, 394] on input "**********" at bounding box center [379, 389] width 339 height 21
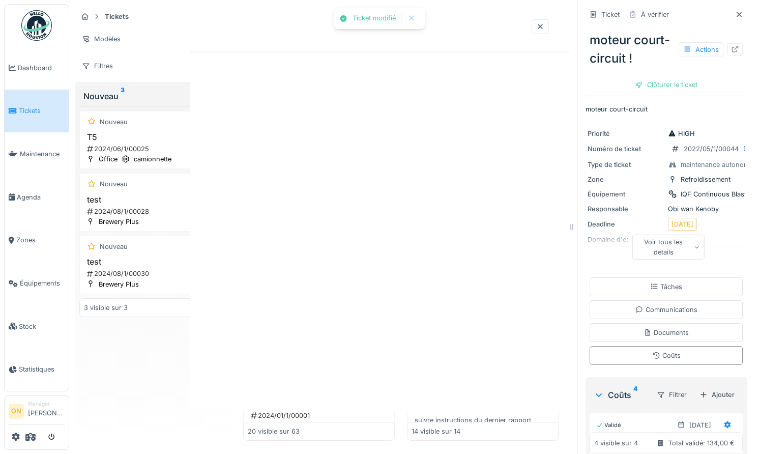
scroll to position [0, 0]
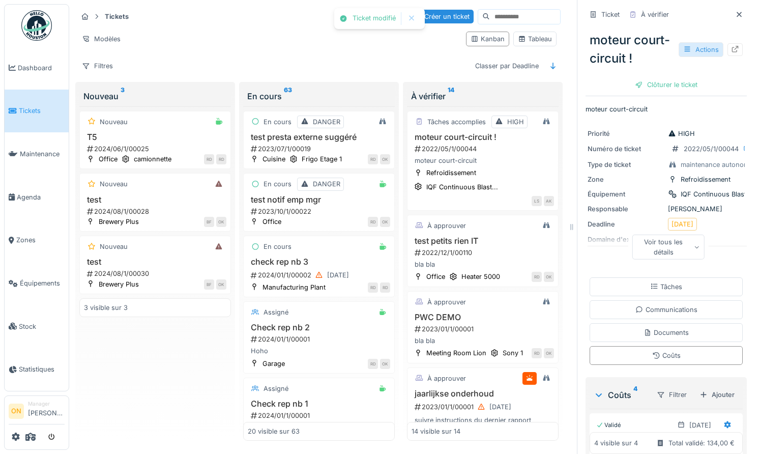
click at [692, 48] on div "Actions" at bounding box center [700, 49] width 45 height 15
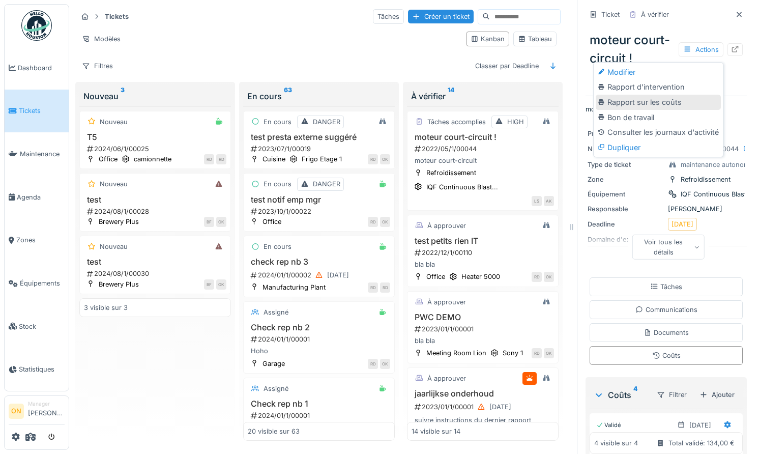
click at [646, 98] on div "Rapport sur les coûts" at bounding box center [657, 102] width 125 height 15
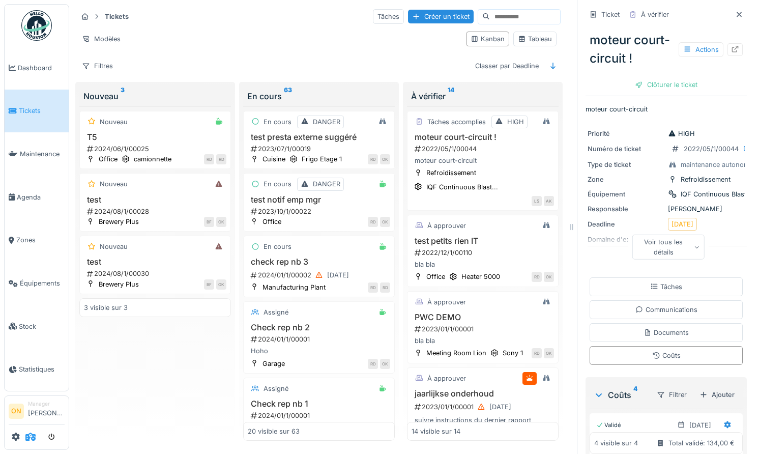
click at [32, 437] on icon at bounding box center [30, 436] width 10 height 8
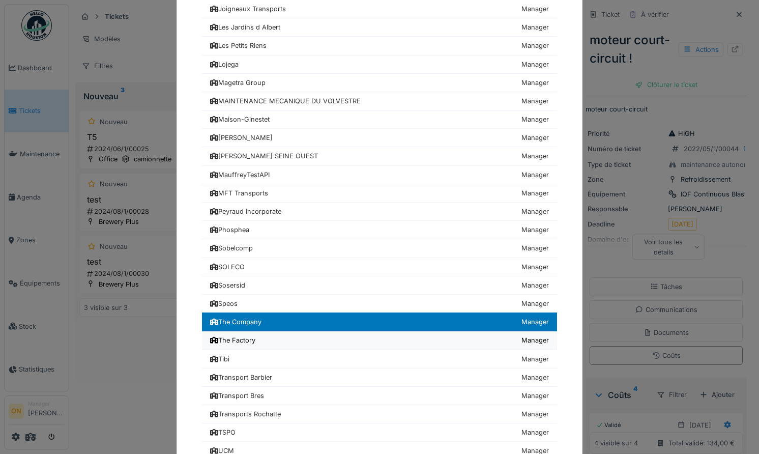
scroll to position [418, 0]
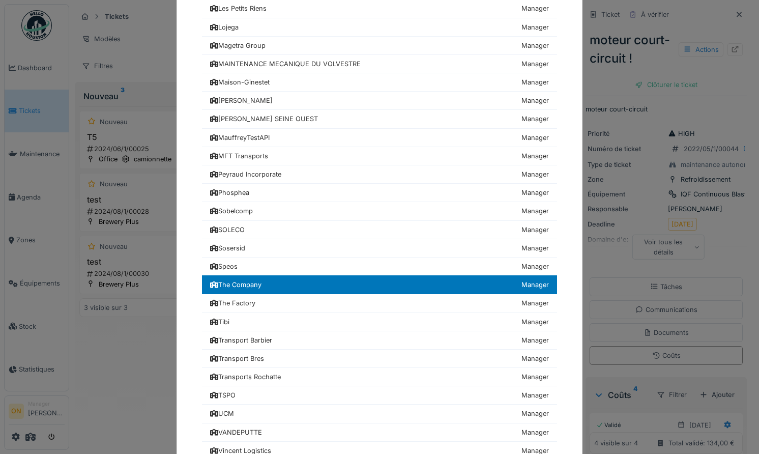
drag, startPoint x: 124, startPoint y: 294, endPoint x: 122, endPoint y: 310, distance: 16.4
click at [125, 296] on div "Choisissez une société 24hStudio Manager [GEOGRAPHIC_DATA] Manager Air Liquide …" at bounding box center [379, 227] width 759 height 454
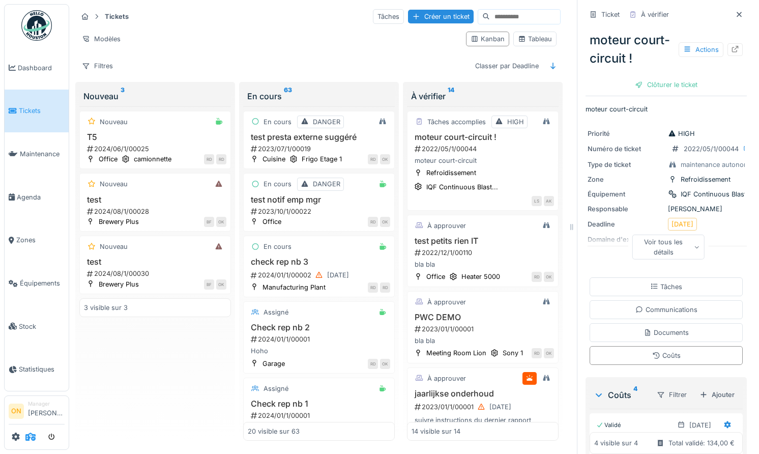
click at [27, 437] on icon at bounding box center [30, 436] width 10 height 8
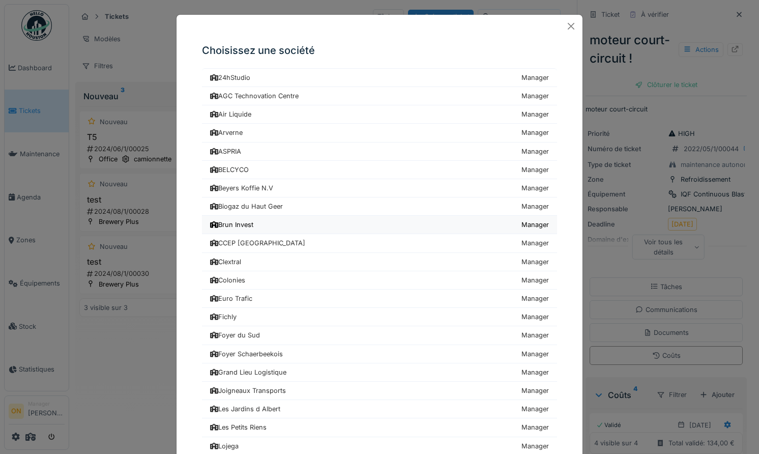
scroll to position [494, 0]
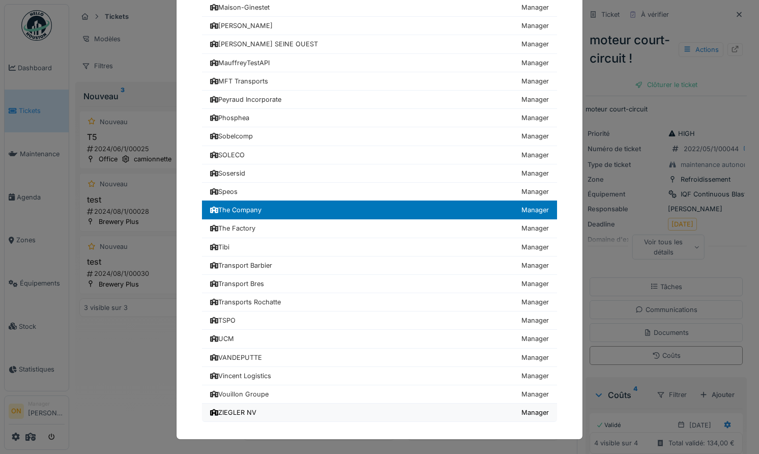
click at [237, 410] on div "ZIEGLER NV" at bounding box center [233, 412] width 46 height 10
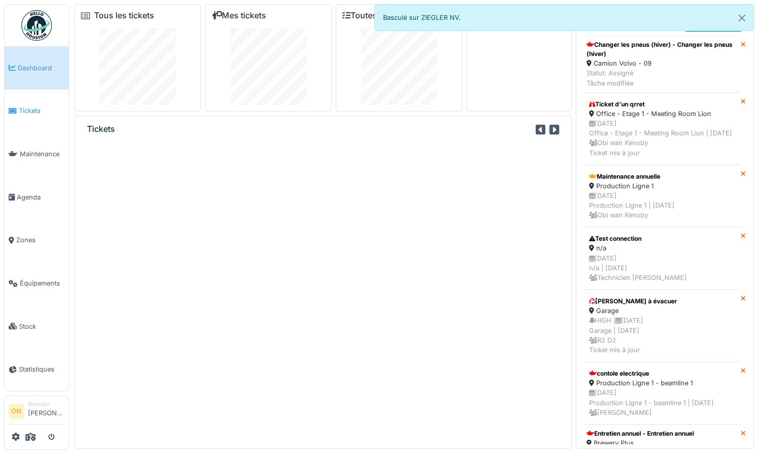
click at [21, 106] on span "Tickets" at bounding box center [42, 111] width 46 height 10
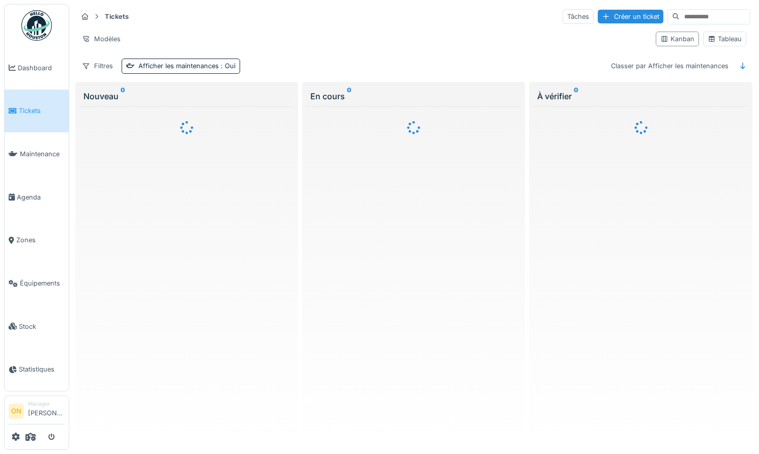
click at [692, 14] on input at bounding box center [714, 17] width 70 height 14
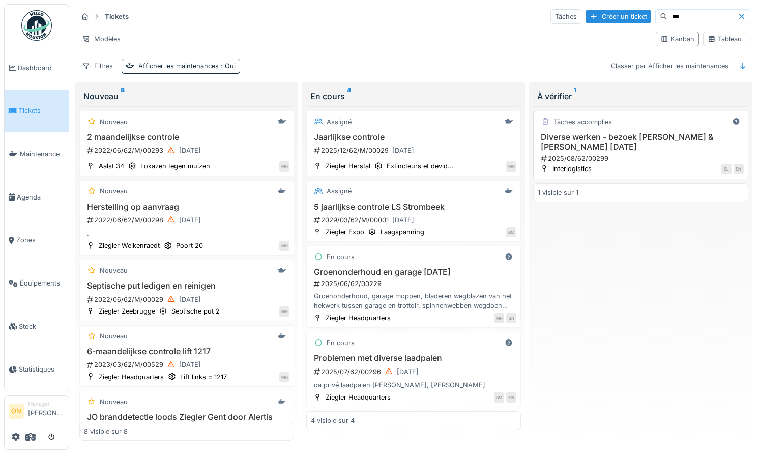
click at [618, 143] on h3 "Diverse werken - bezoek [PERSON_NAME] & [PERSON_NAME] [DATE]" at bounding box center [639, 141] width 205 height 19
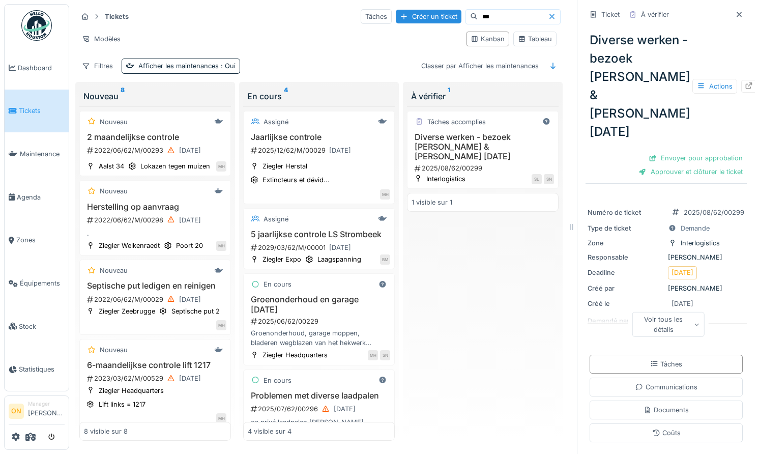
click at [666, 312] on div "Voir tous les détails" at bounding box center [667, 324] width 73 height 24
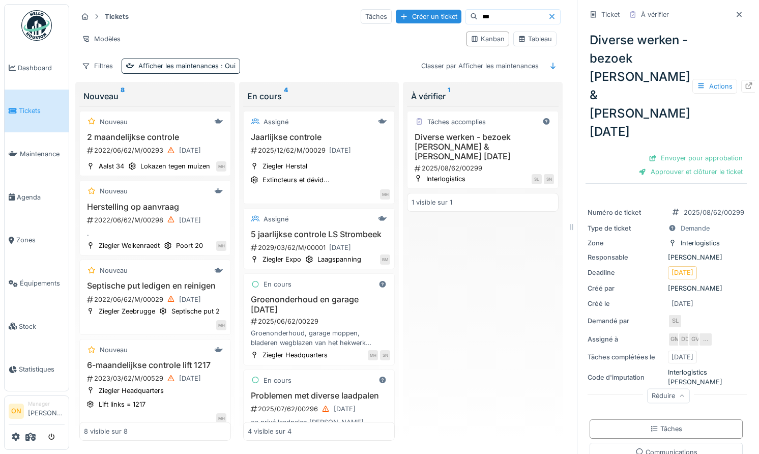
click at [689, 252] on div "Responsable [PERSON_NAME]" at bounding box center [665, 257] width 157 height 10
click at [689, 252] on div "Responsable Sébastien Neven" at bounding box center [665, 257] width 157 height 10
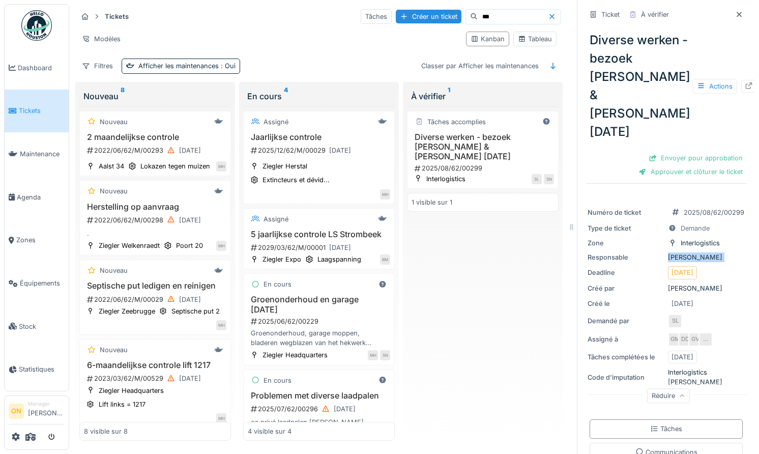
click at [689, 252] on div "Responsable Sébastien Neven" at bounding box center [665, 257] width 157 height 10
click at [744, 82] on icon at bounding box center [748, 85] width 8 height 7
click at [696, 79] on div "Actions" at bounding box center [714, 86] width 45 height 15
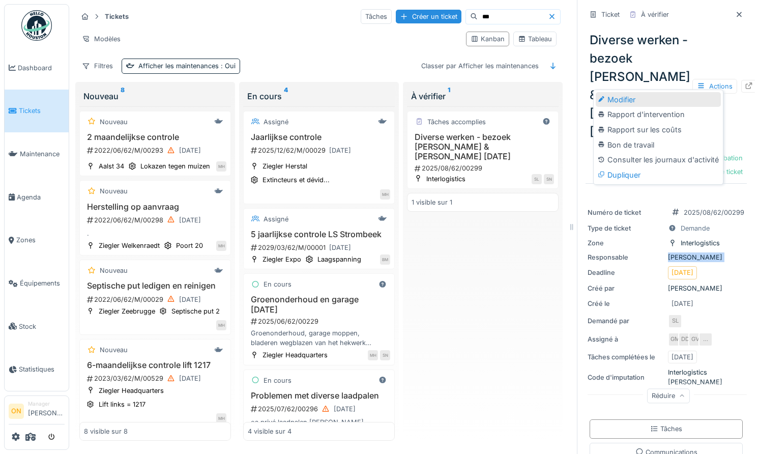
click at [685, 103] on div "Modifier" at bounding box center [657, 99] width 125 height 15
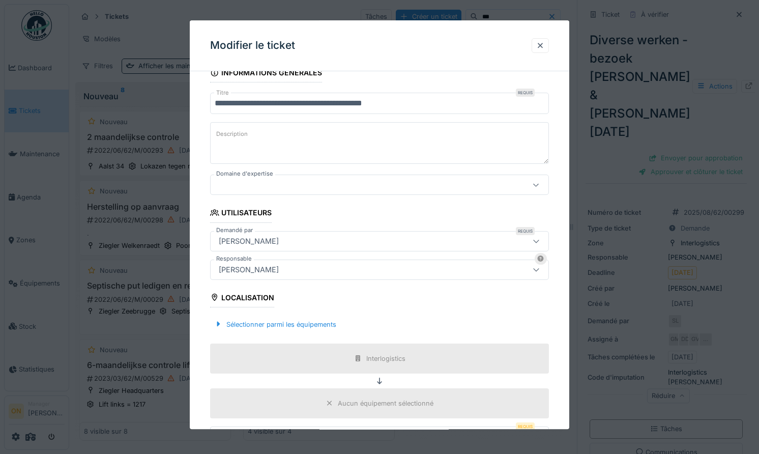
click at [361, 274] on div "[PERSON_NAME]" at bounding box center [359, 269] width 288 height 11
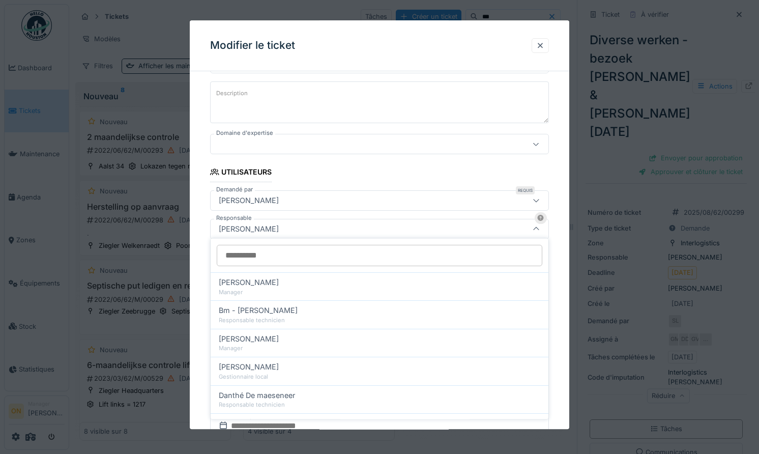
scroll to position [119, 0]
click at [155, 253] on div at bounding box center [379, 227] width 759 height 454
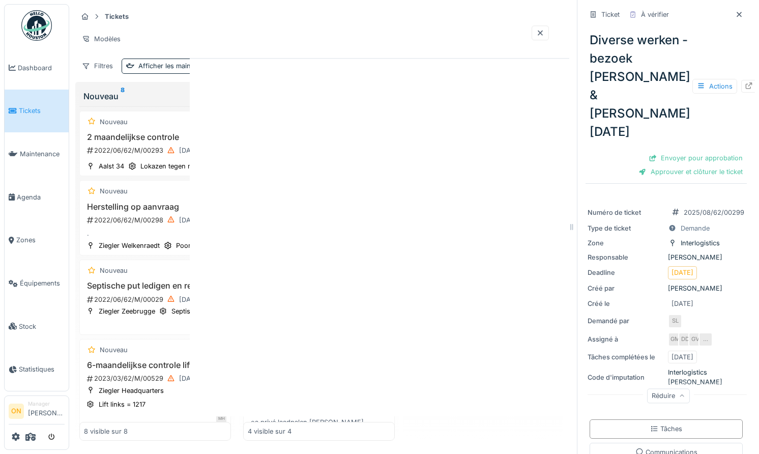
scroll to position [0, 0]
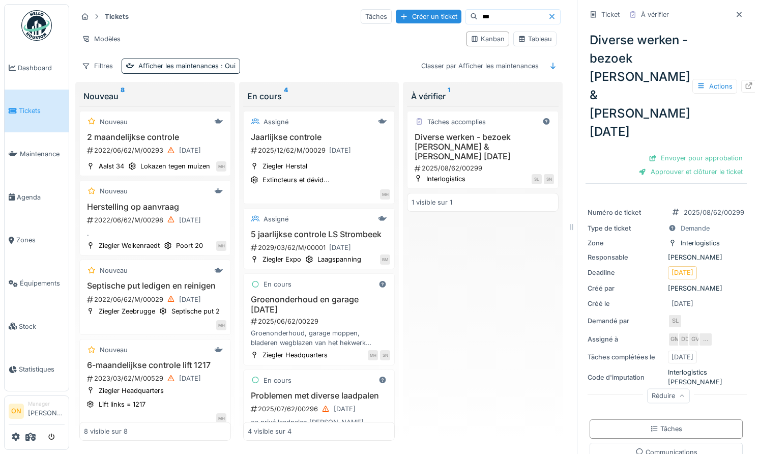
click at [488, 18] on input "***" at bounding box center [512, 17] width 70 height 14
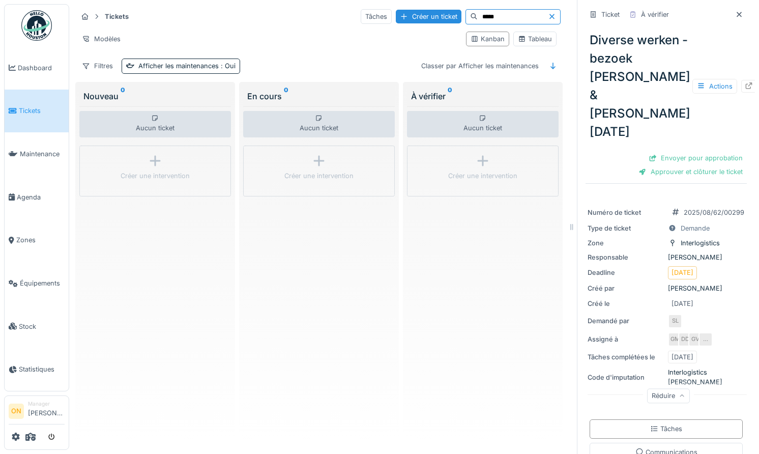
type input "*****"
click at [287, 43] on div "Modèles" at bounding box center [267, 39] width 380 height 15
click at [745, 13] on div at bounding box center [738, 14] width 15 height 13
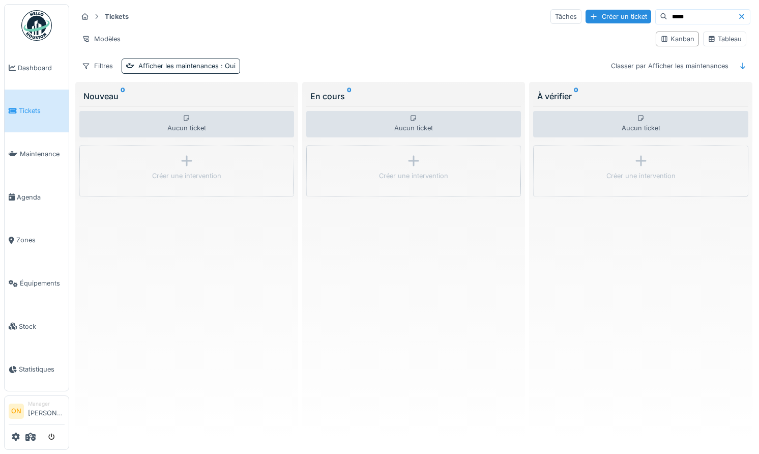
click at [40, 108] on span "Tickets" at bounding box center [42, 111] width 46 height 10
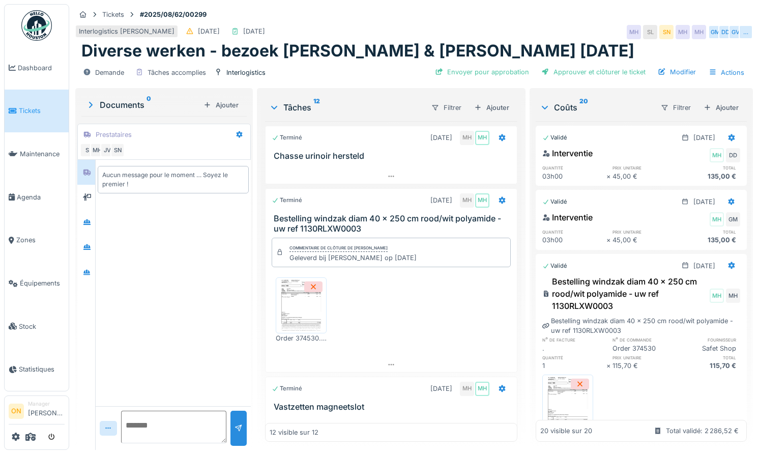
click at [573, 35] on div "Interlogistics Houdeng [DATE] [DATE] MH SL SN MH MH GM DD GV …" at bounding box center [413, 32] width 677 height 18
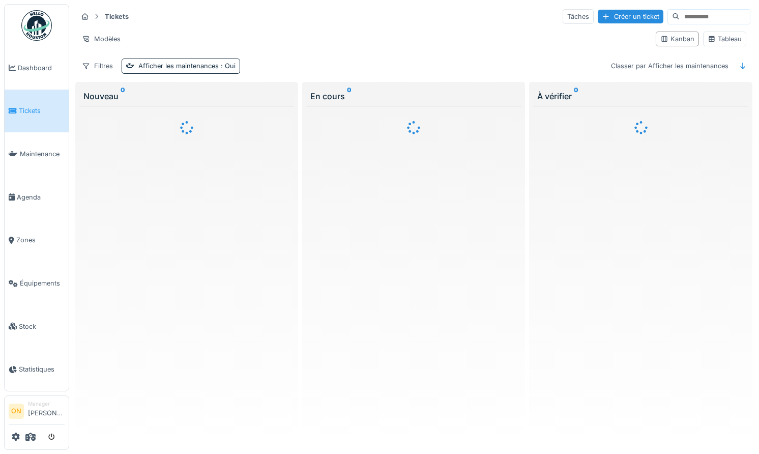
click at [679, 21] on input at bounding box center [714, 17] width 70 height 14
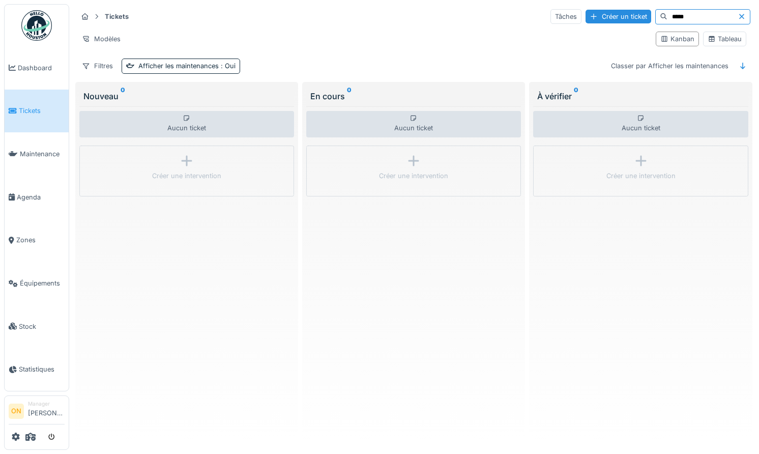
type input "*****"
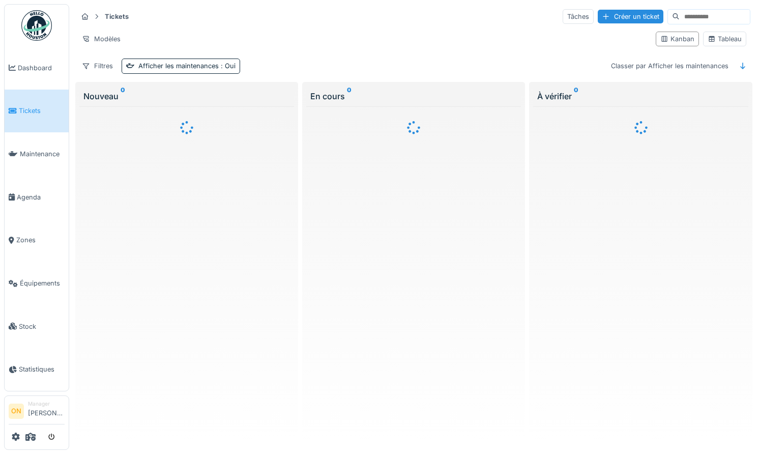
click at [37, 108] on span "Tickets" at bounding box center [42, 111] width 46 height 10
click at [696, 18] on input at bounding box center [714, 17] width 70 height 14
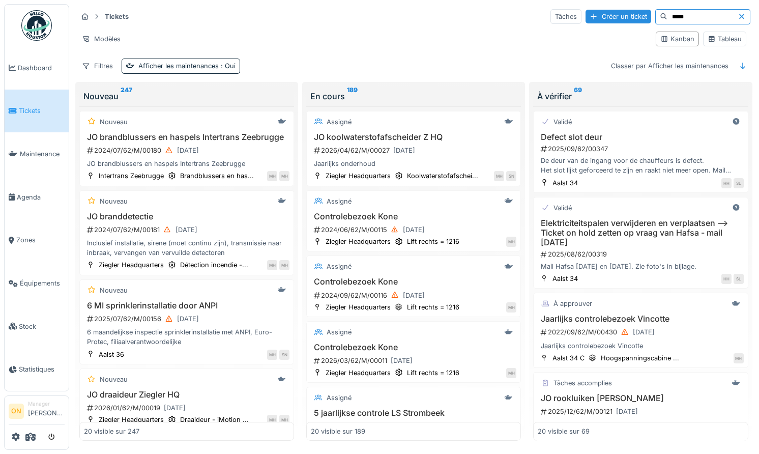
type input "*****"
click at [316, 49] on div "Modèles Kanban Tableau" at bounding box center [413, 38] width 673 height 23
click at [735, 41] on div "Tableau" at bounding box center [724, 39] width 34 height 10
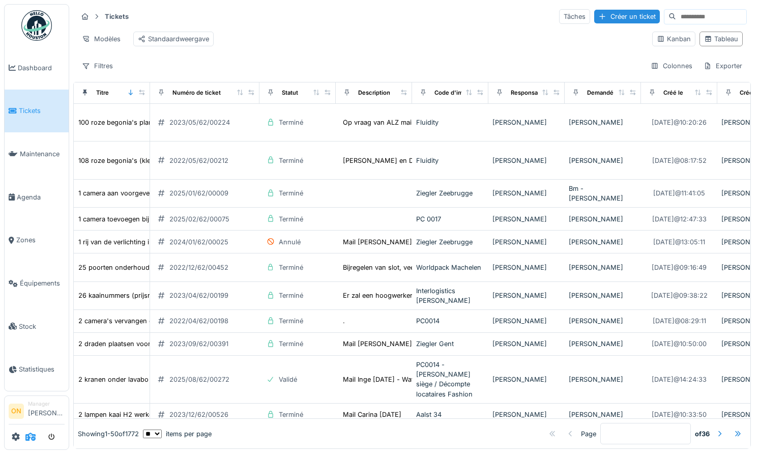
click at [34, 440] on icon at bounding box center [30, 436] width 10 height 8
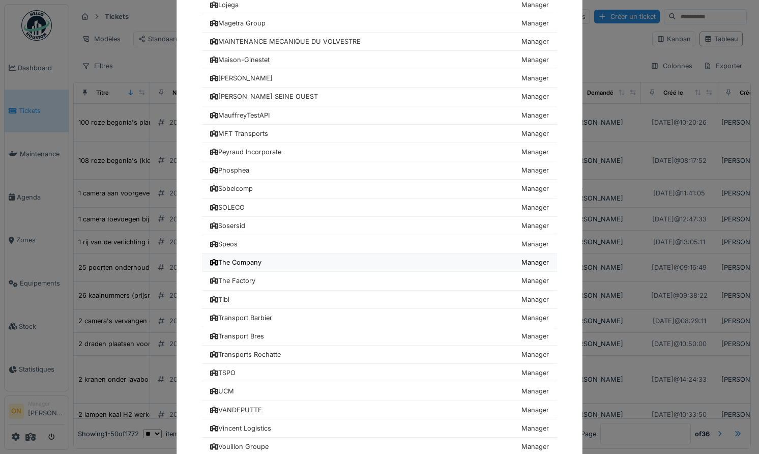
click at [242, 268] on link "The Company Manager" at bounding box center [379, 262] width 355 height 18
